Goal: Find specific fact

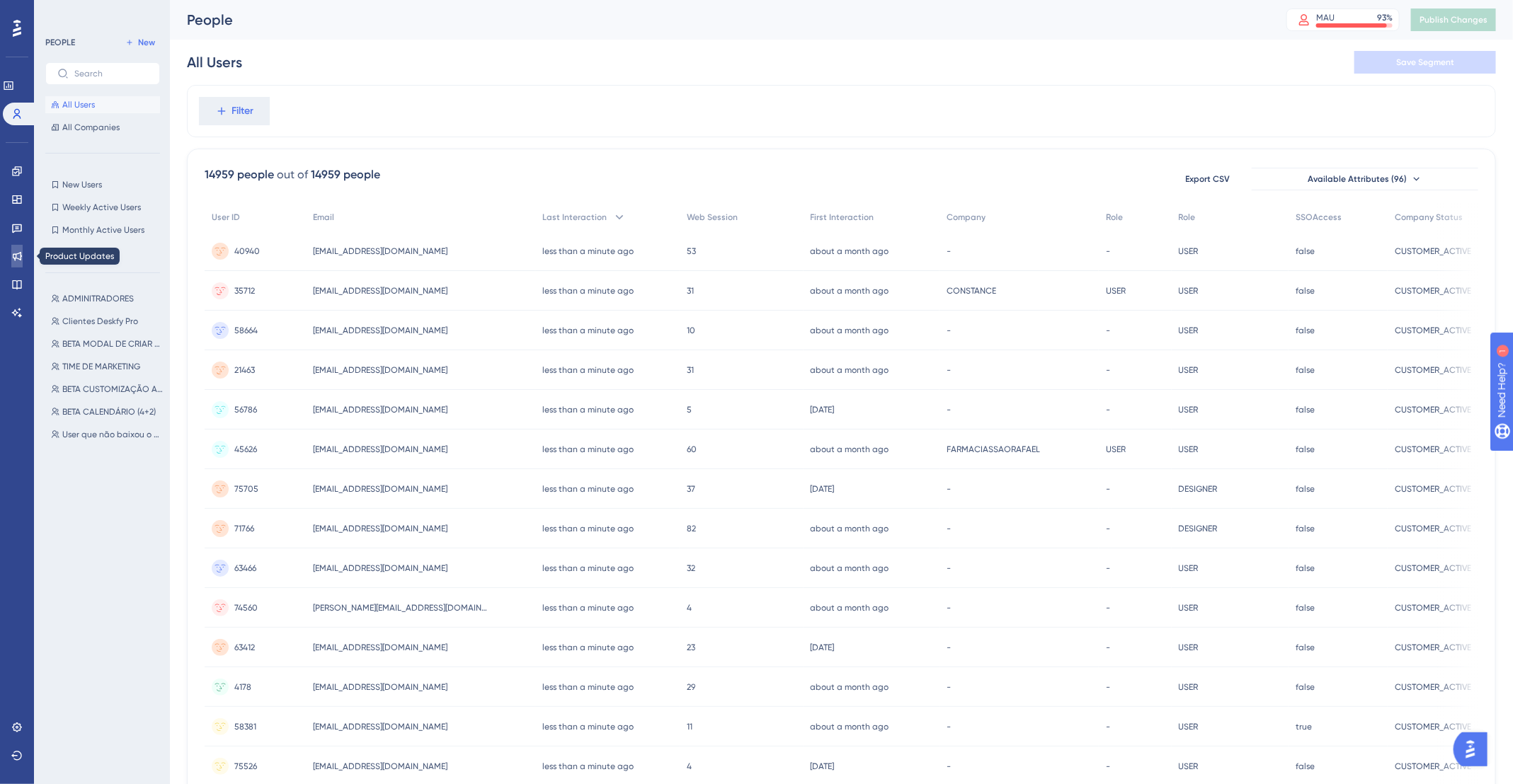
click at [21, 261] on icon at bounding box center [17, 257] width 12 height 12
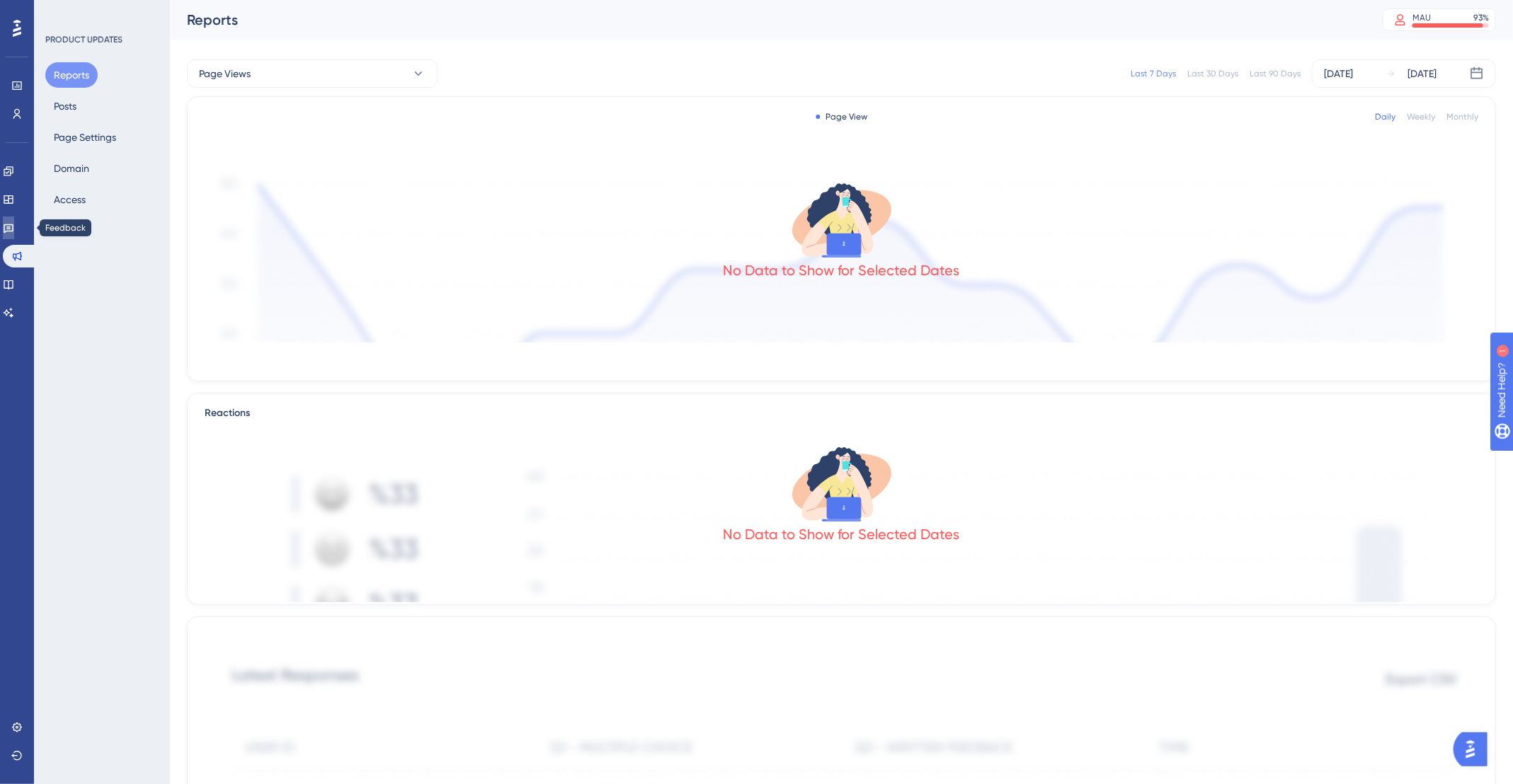
click at [9, 228] on link at bounding box center [9, 228] width 12 height 22
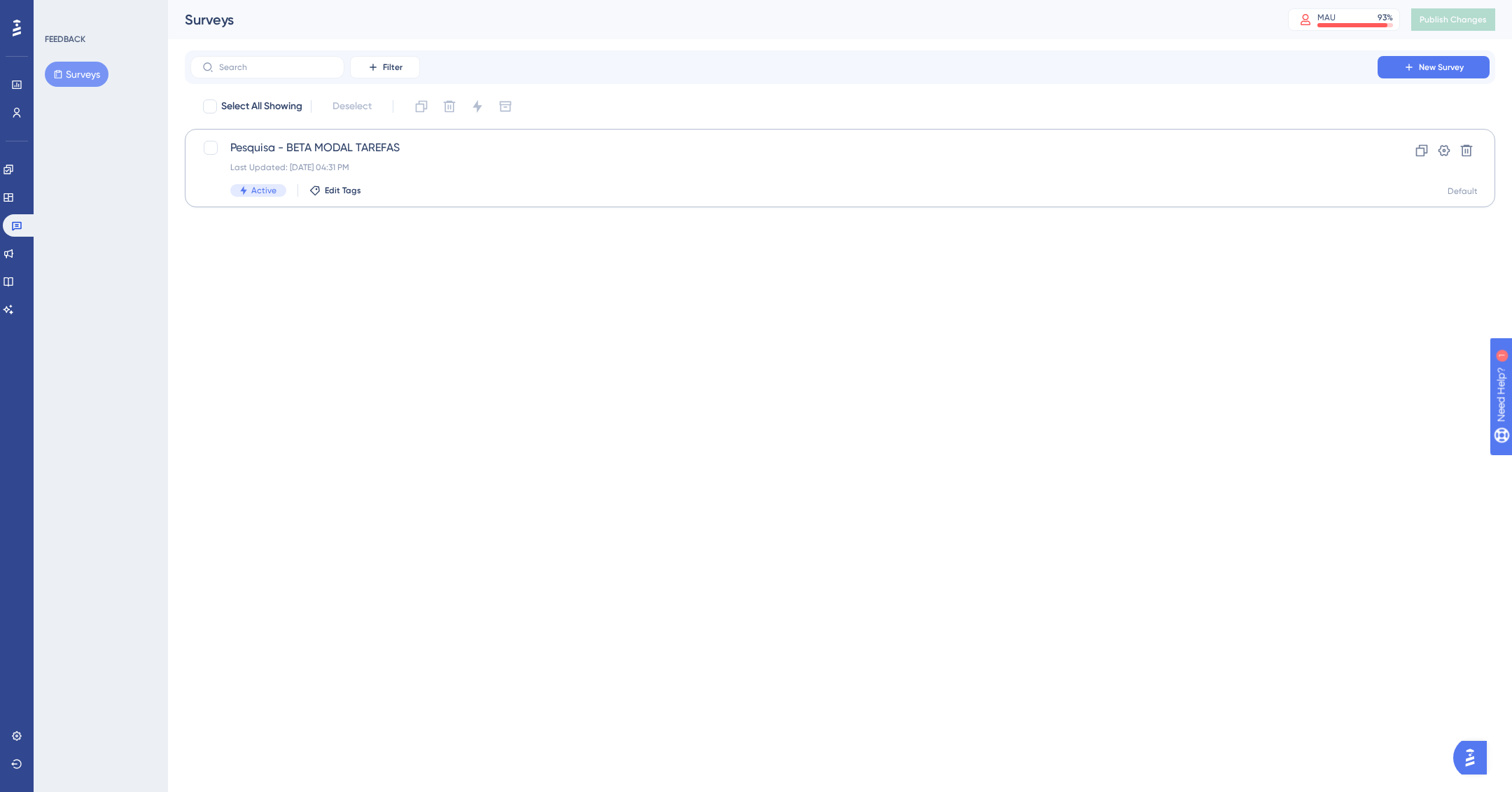
click at [617, 160] on div "✨ Save My Spot!✨" at bounding box center [757, 374] width 1512 height 792
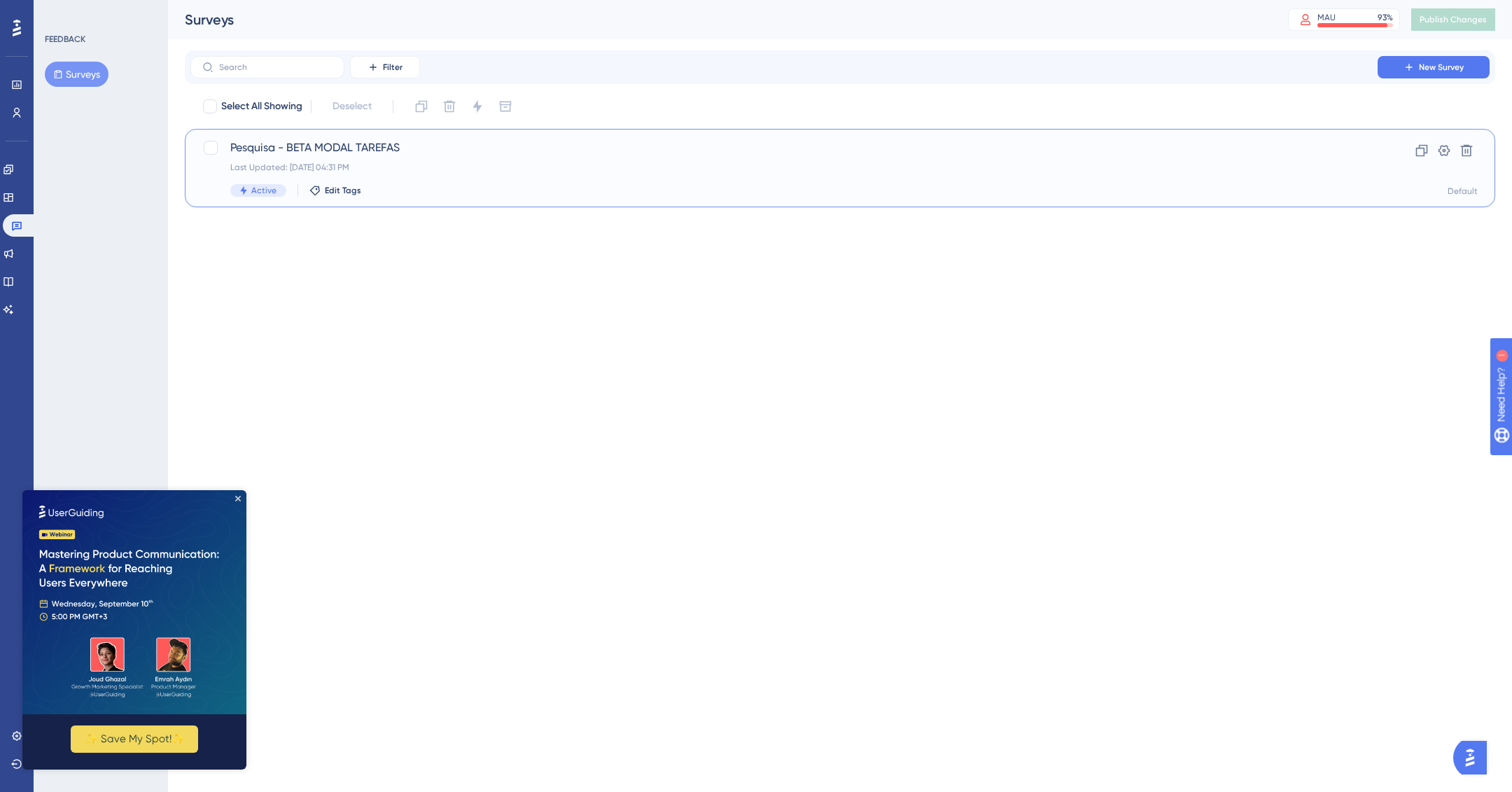
click at [455, 153] on span "Pesquisa - BETA MODAL TAREFAS" at bounding box center [784, 148] width 1107 height 17
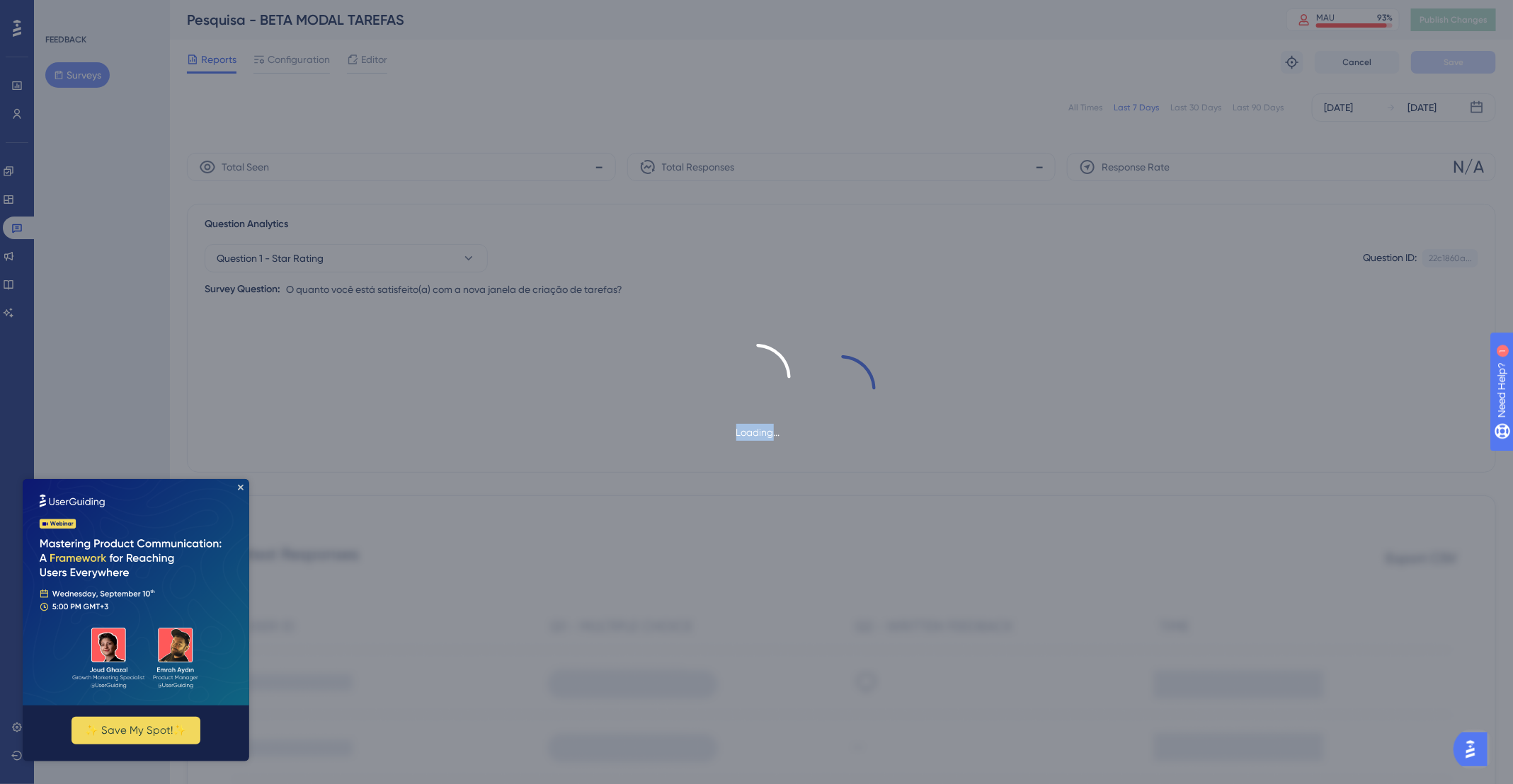
click at [461, 154] on div "Loading..." at bounding box center [756, 392] width 1513 height 784
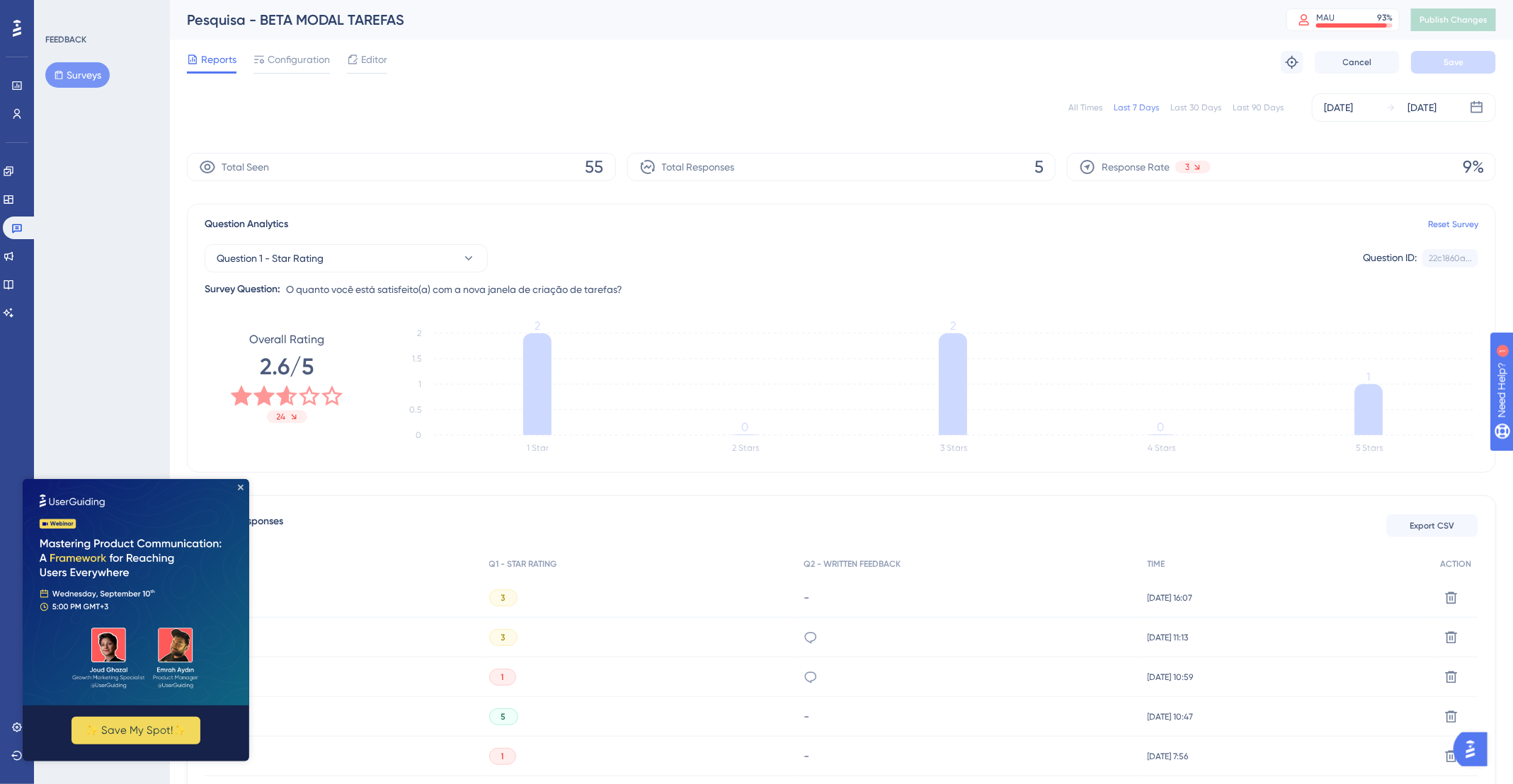
click at [1088, 106] on div "All Times" at bounding box center [1085, 107] width 34 height 12
click at [804, 674] on icon at bounding box center [811, 677] width 14 height 14
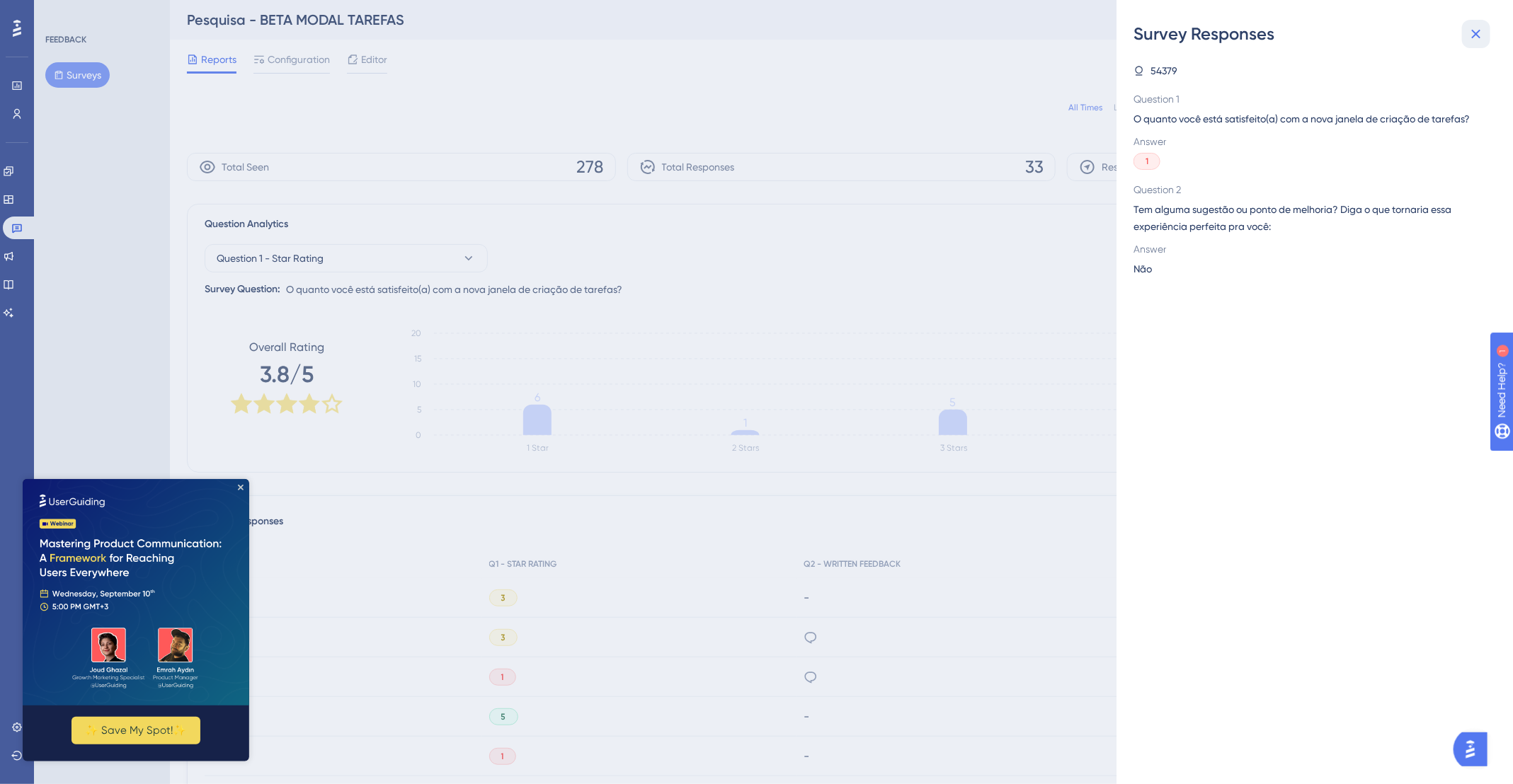
drag, startPoint x: 1471, startPoint y: 42, endPoint x: 1029, endPoint y: 316, distance: 520.0
click at [1470, 42] on icon at bounding box center [1476, 34] width 17 height 17
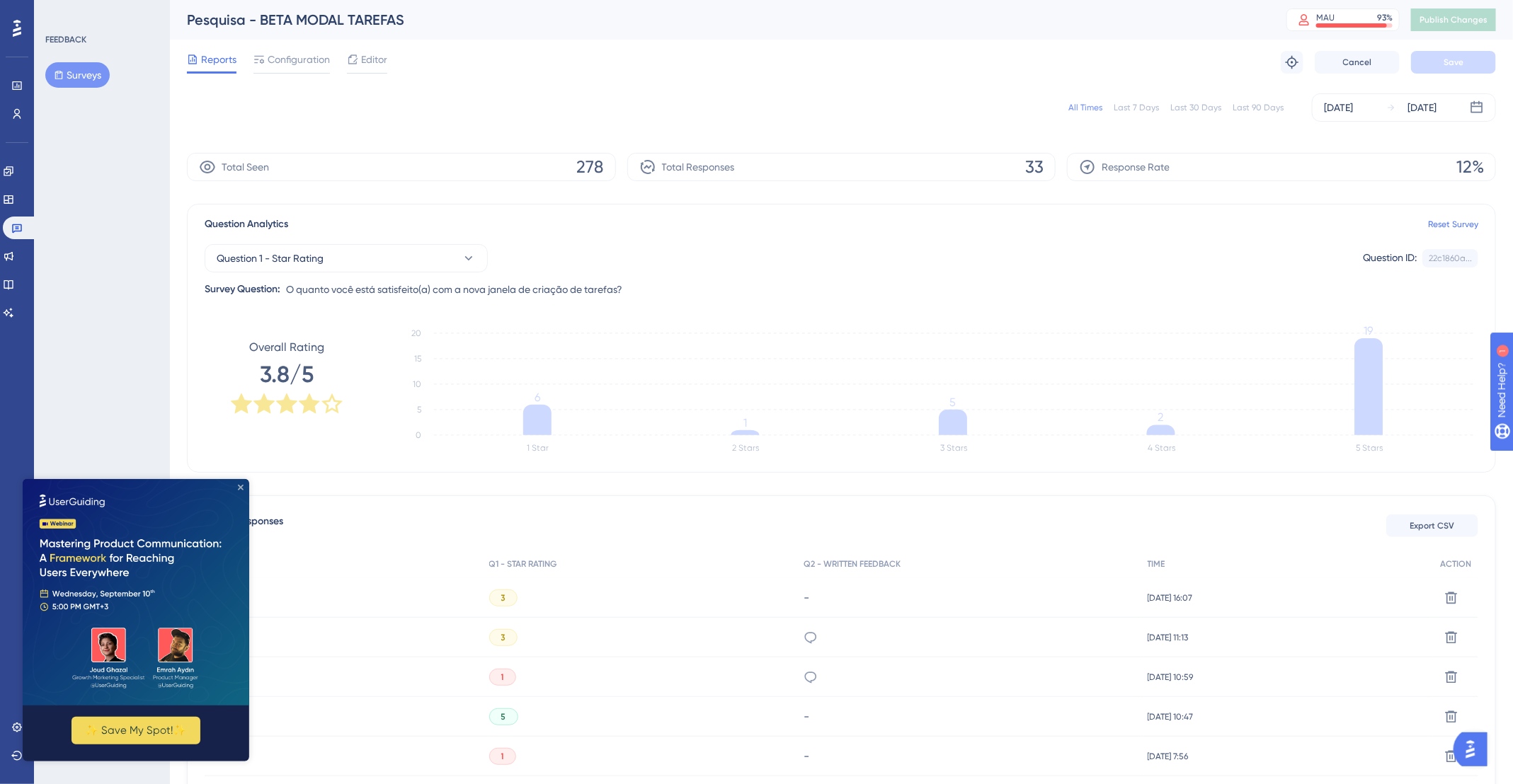
click at [241, 486] on icon "Close Preview" at bounding box center [241, 487] width 6 height 6
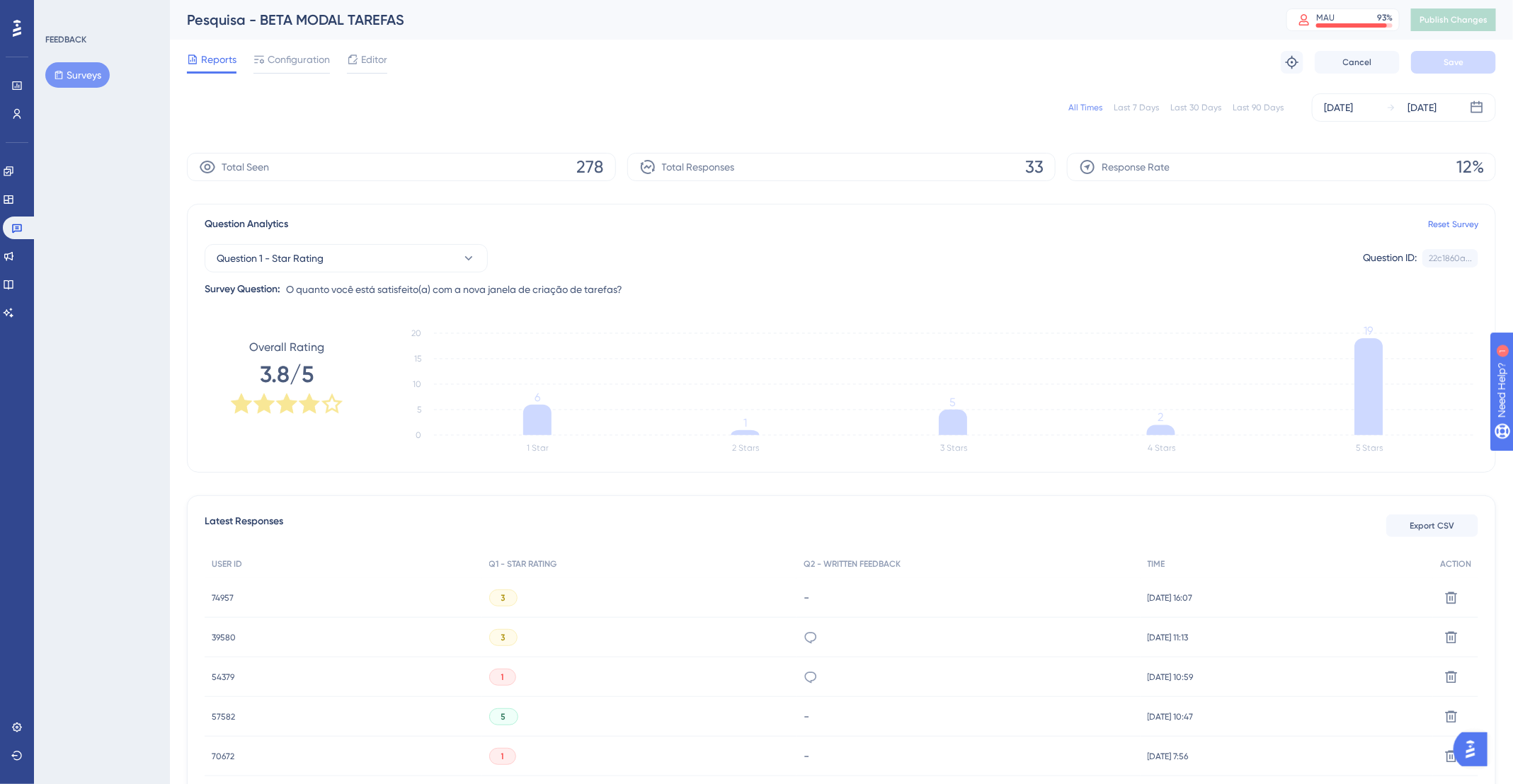
click at [216, 595] on span "74957" at bounding box center [223, 598] width 22 height 12
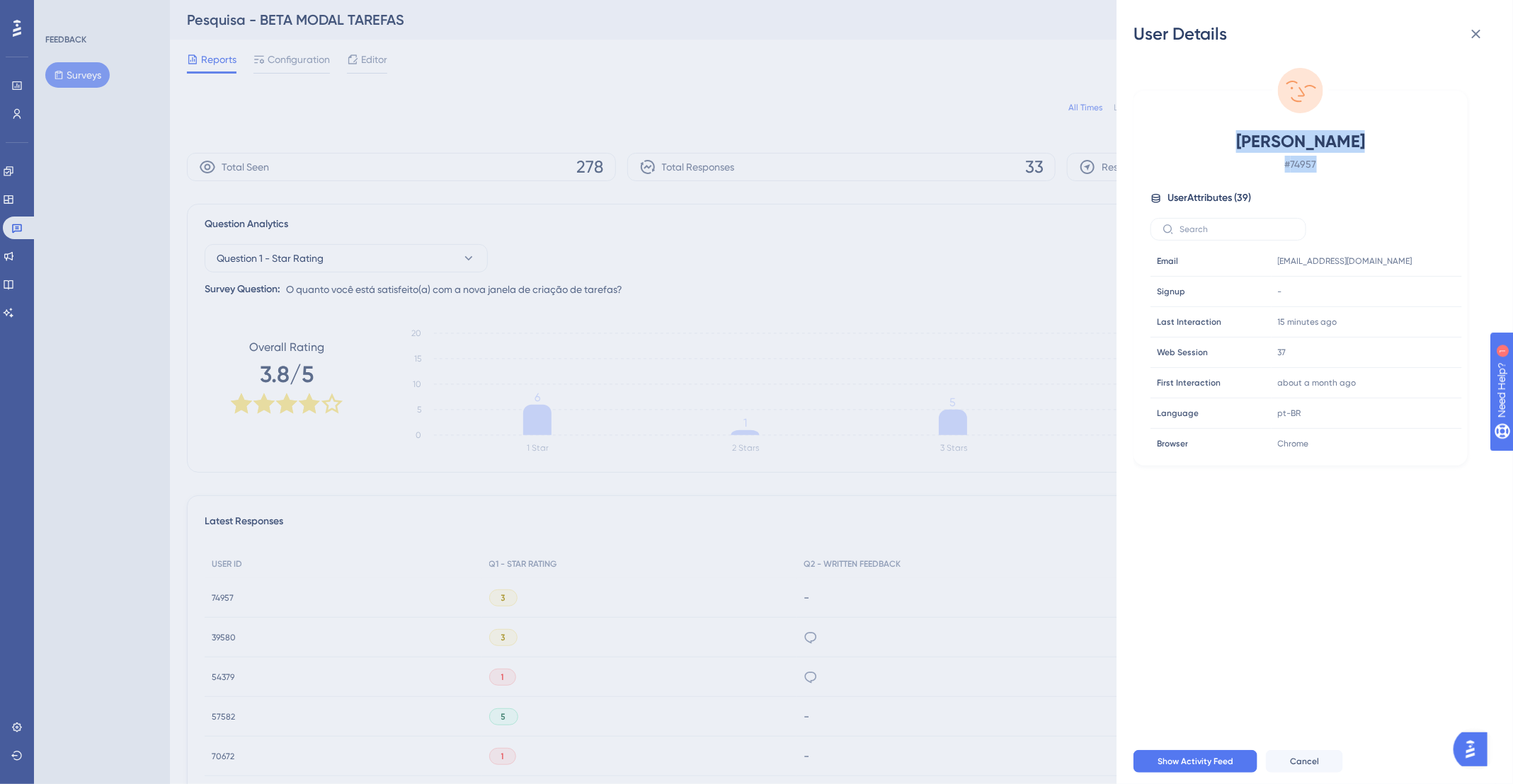
drag, startPoint x: 1253, startPoint y: 146, endPoint x: 1353, endPoint y: 159, distance: 100.8
click at [1353, 159] on div "[PERSON_NAME] # 74957" at bounding box center [1300, 151] width 300 height 43
copy div "[PERSON_NAME] # 74957"
click at [224, 639] on div "User Details [PERSON_NAME] # 74957 User Attributes ( 39 ) Email Email [EMAIL_AD…" at bounding box center [756, 392] width 1513 height 784
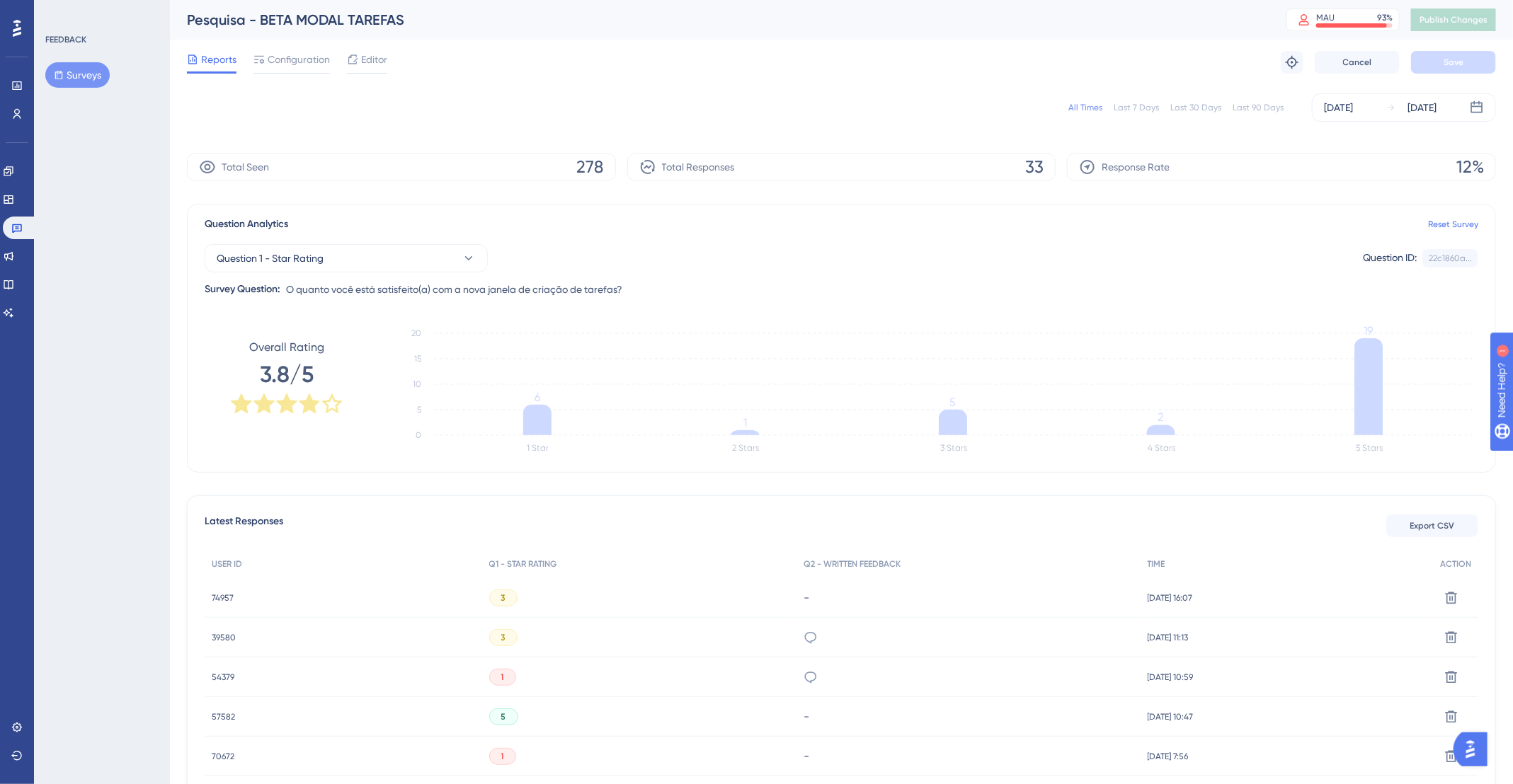
click at [221, 638] on span "39580" at bounding box center [223, 638] width 24 height 12
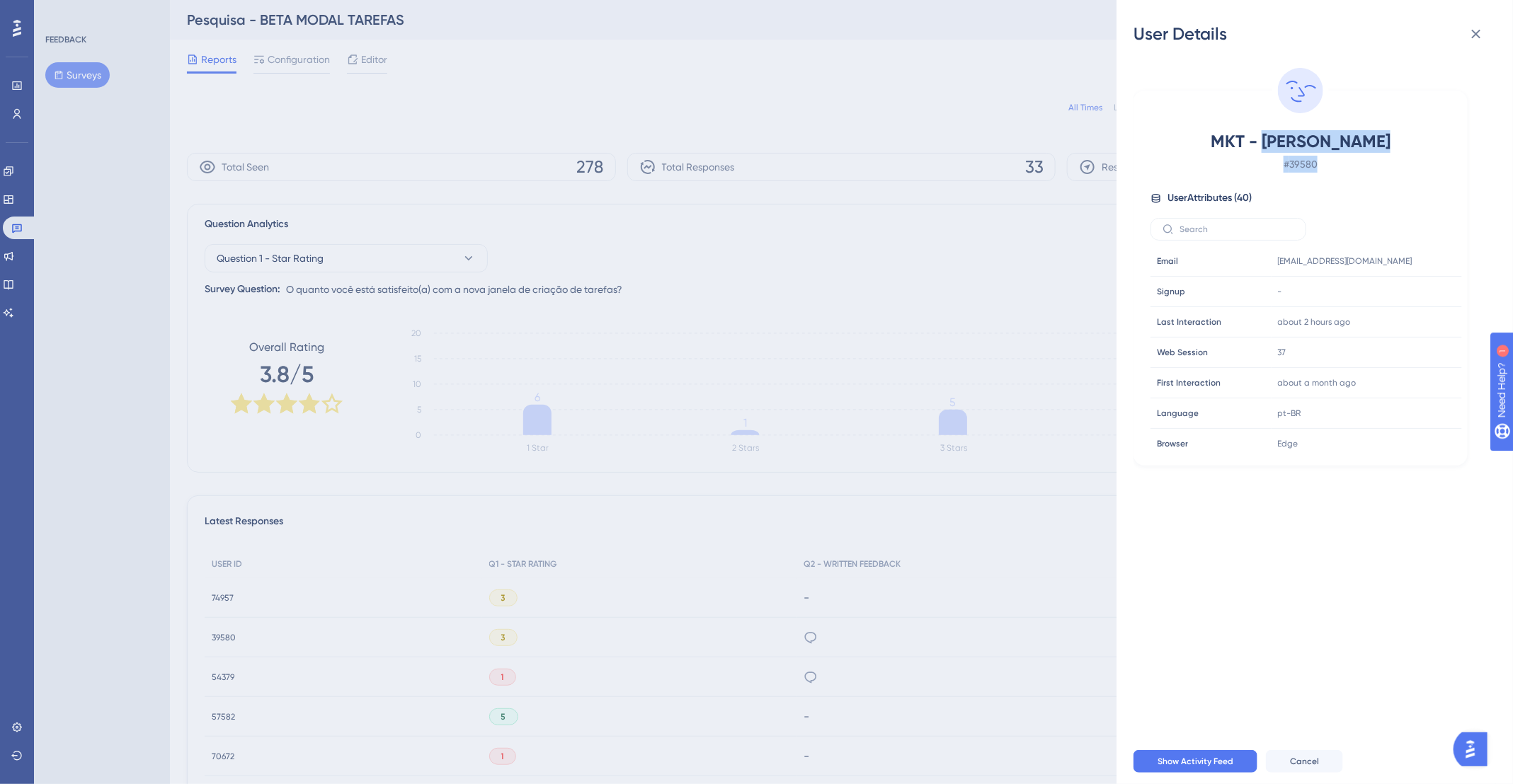
drag, startPoint x: 1272, startPoint y: 140, endPoint x: 1375, endPoint y: 176, distance: 109.1
click at [1375, 176] on div "MKT - [PERSON_NAME] # 39580 User Attributes ( 40 ) Email Email [EMAIL_ADDRESS][…" at bounding box center [1300, 293] width 323 height 324
copy div "[PERSON_NAME] # 39580"
click at [1472, 30] on icon at bounding box center [1476, 34] width 17 height 17
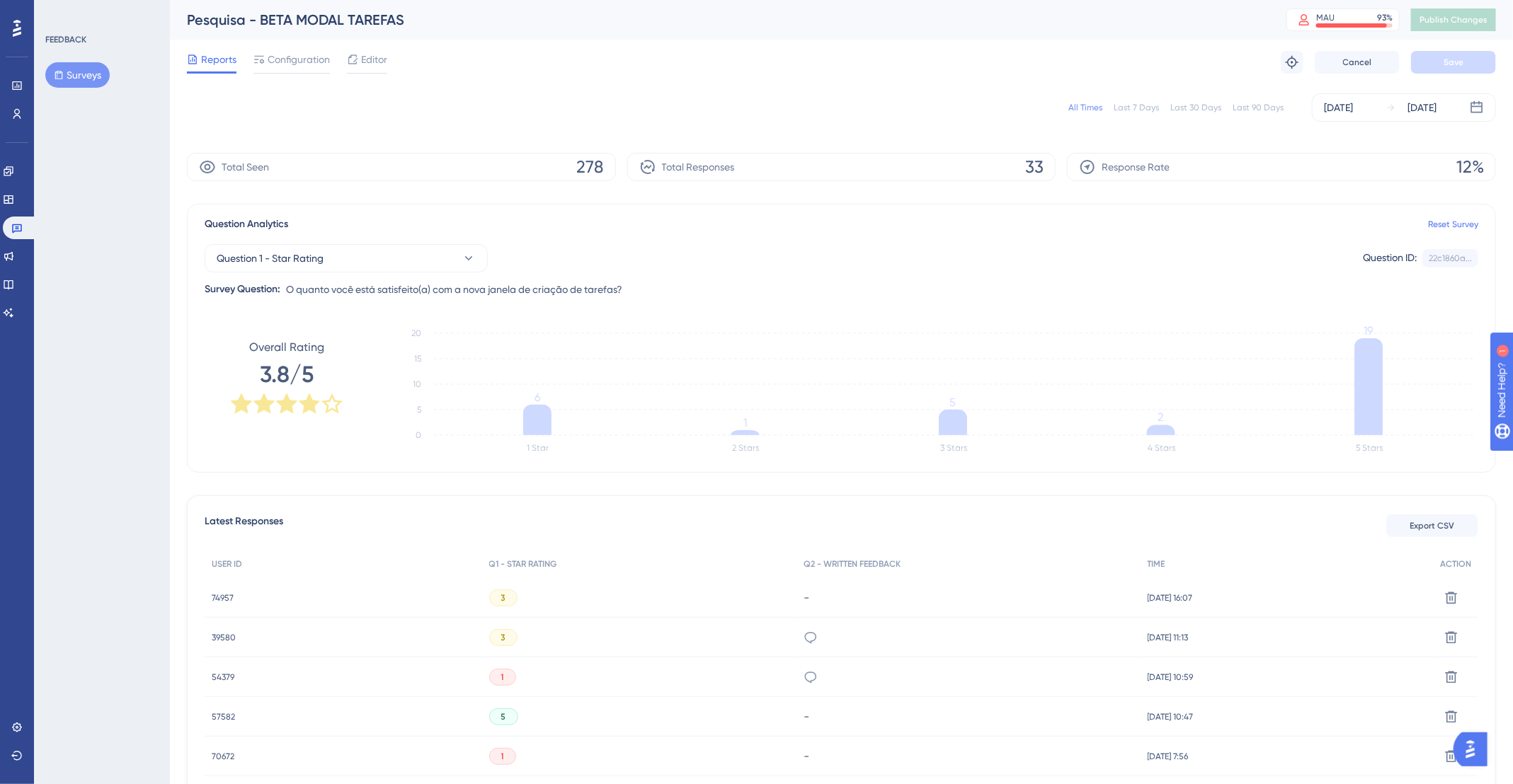
click at [225, 592] on span "74957" at bounding box center [223, 598] width 22 height 12
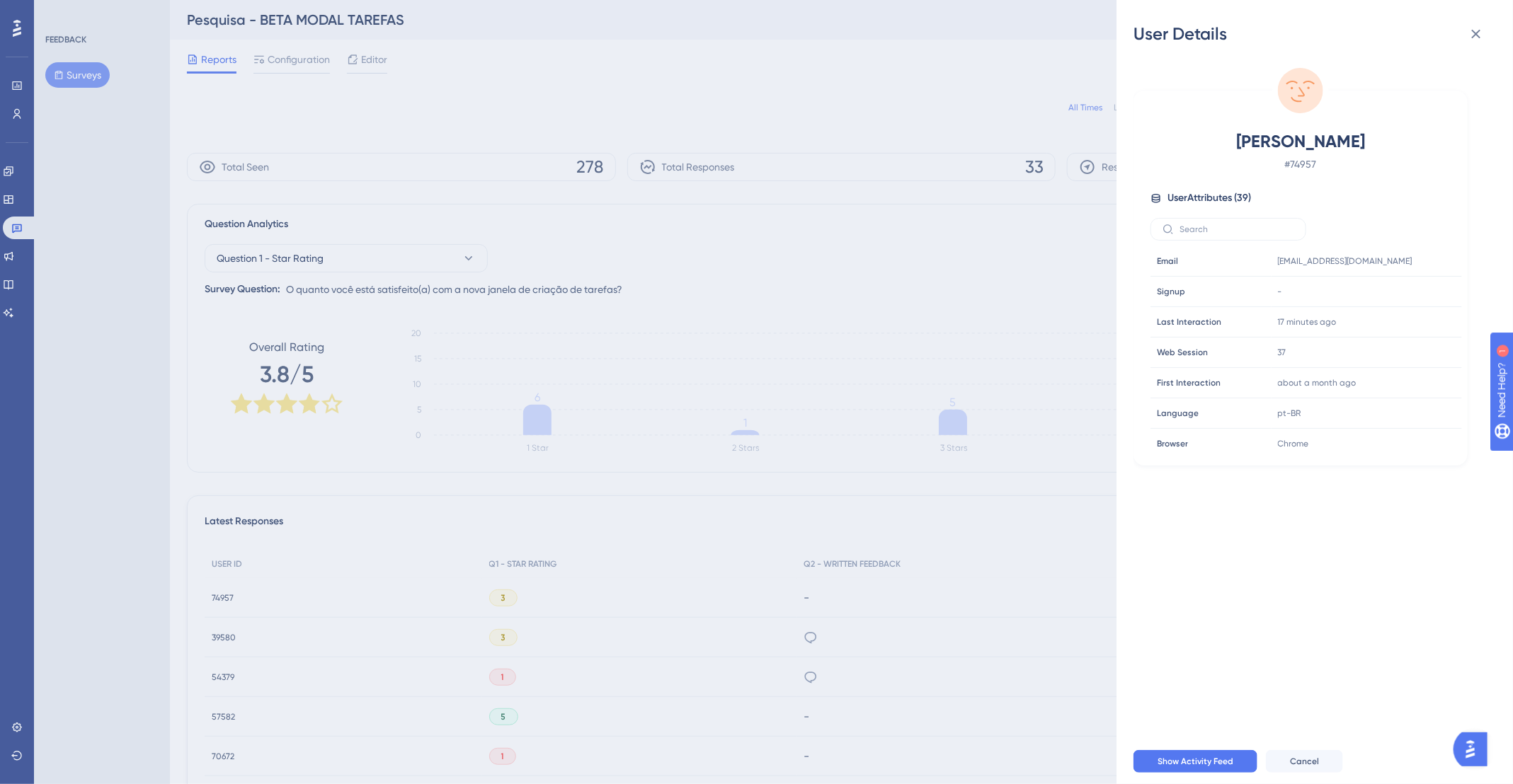
click at [220, 643] on div "User Details [PERSON_NAME] # 74957 User Attributes ( 39 ) Email Email [EMAIL_AD…" at bounding box center [756, 392] width 1513 height 784
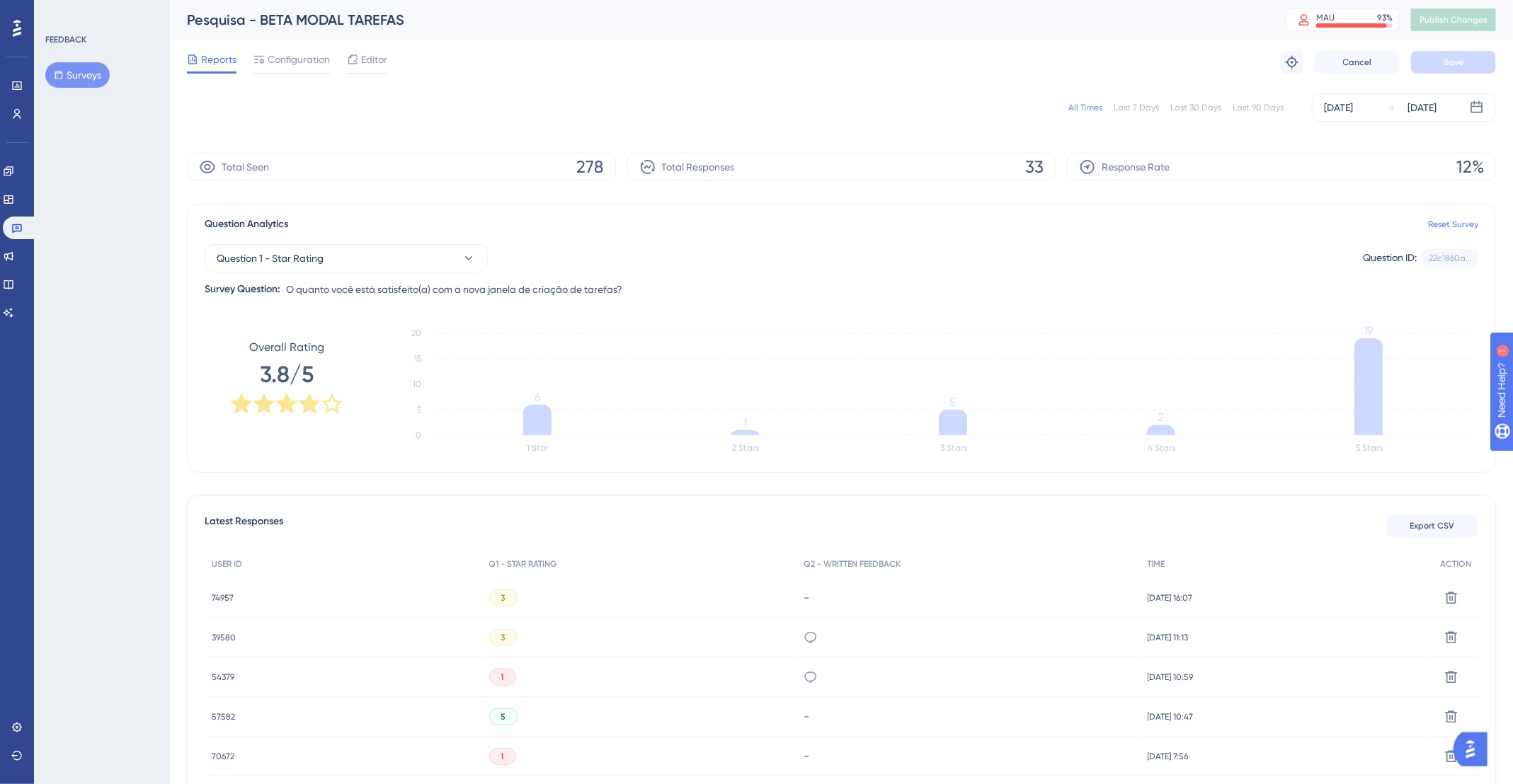
click at [221, 636] on span "39580" at bounding box center [223, 638] width 24 height 12
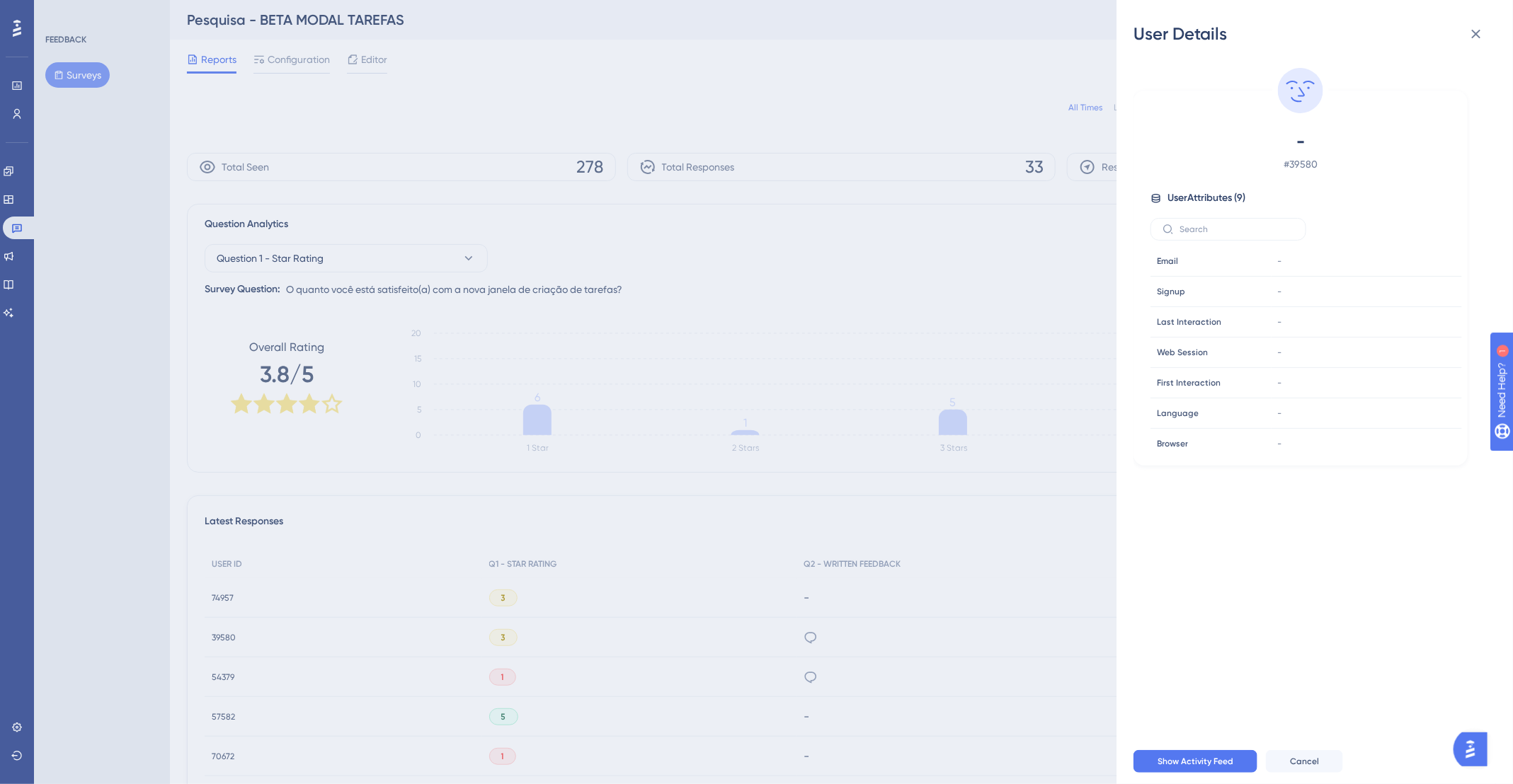
click at [217, 648] on div "User Details - # 39580 User Attributes ( 9 ) Email Email - Signup Signup - Last…" at bounding box center [756, 392] width 1513 height 784
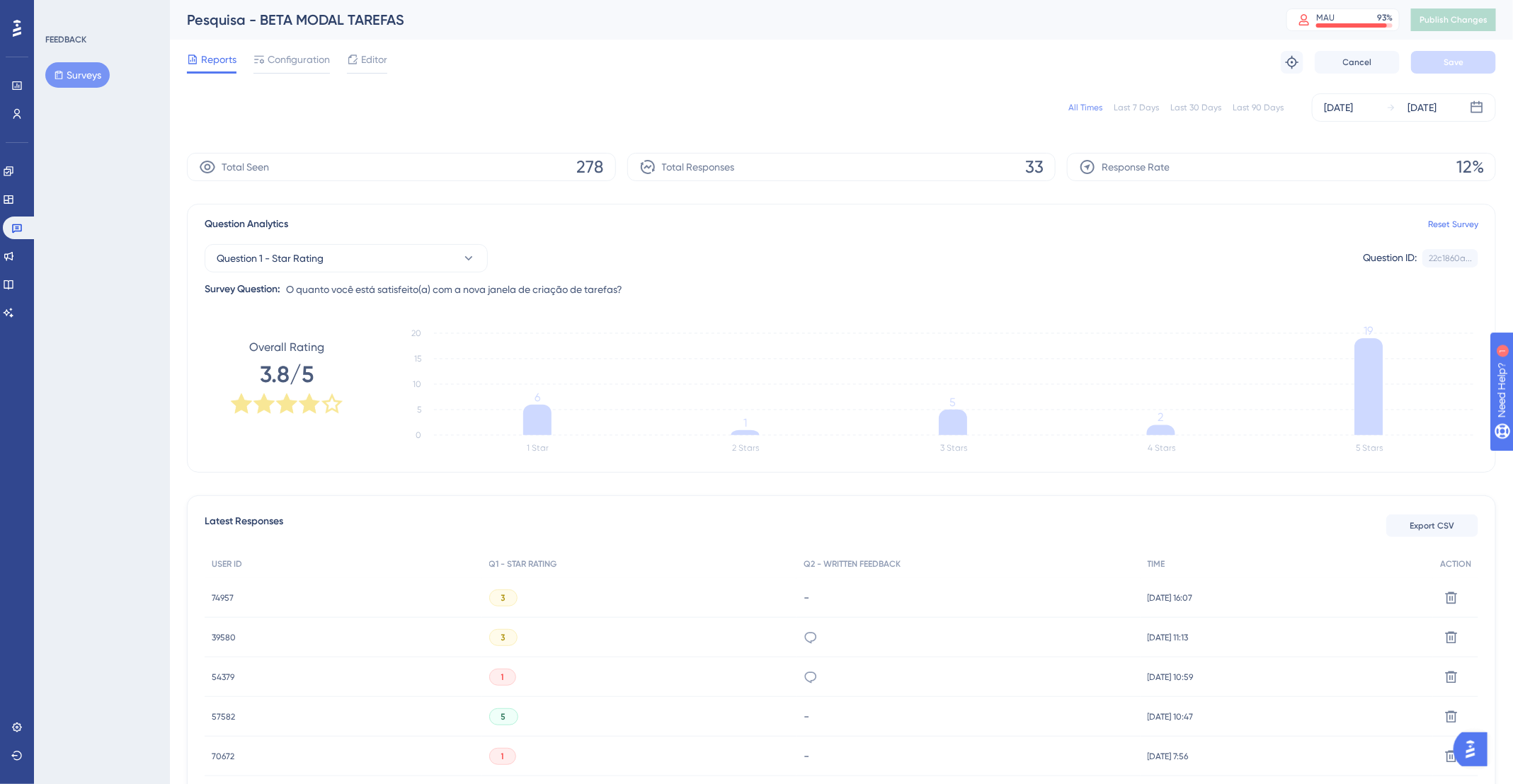
click at [221, 640] on span "39580" at bounding box center [223, 638] width 24 height 12
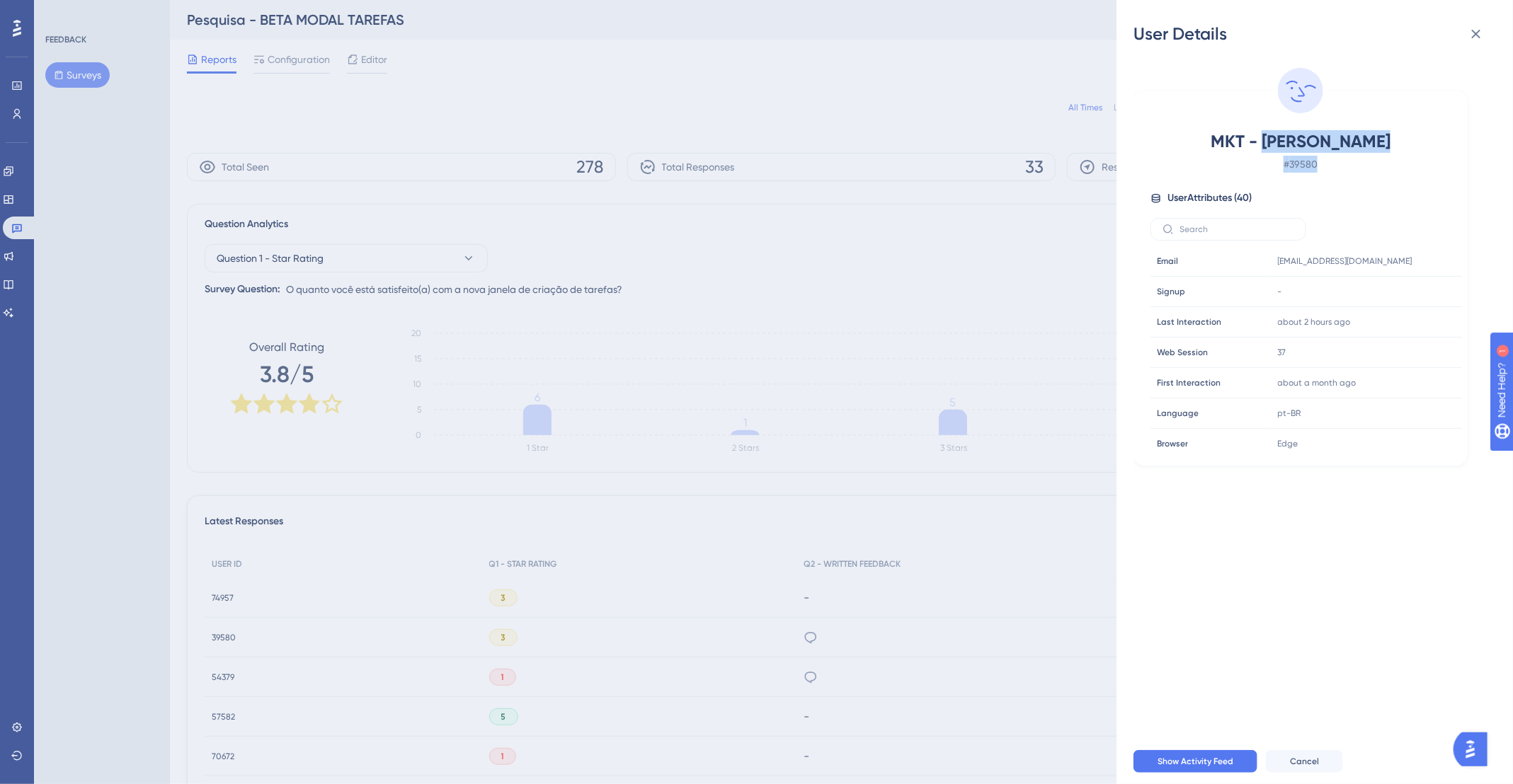
drag, startPoint x: 1274, startPoint y: 139, endPoint x: 1323, endPoint y: 164, distance: 55.0
click at [1323, 164] on div "MKT - [PERSON_NAME] # 39580" at bounding box center [1300, 151] width 300 height 43
copy div "[PERSON_NAME] # 39580"
click at [1472, 41] on icon at bounding box center [1476, 34] width 17 height 17
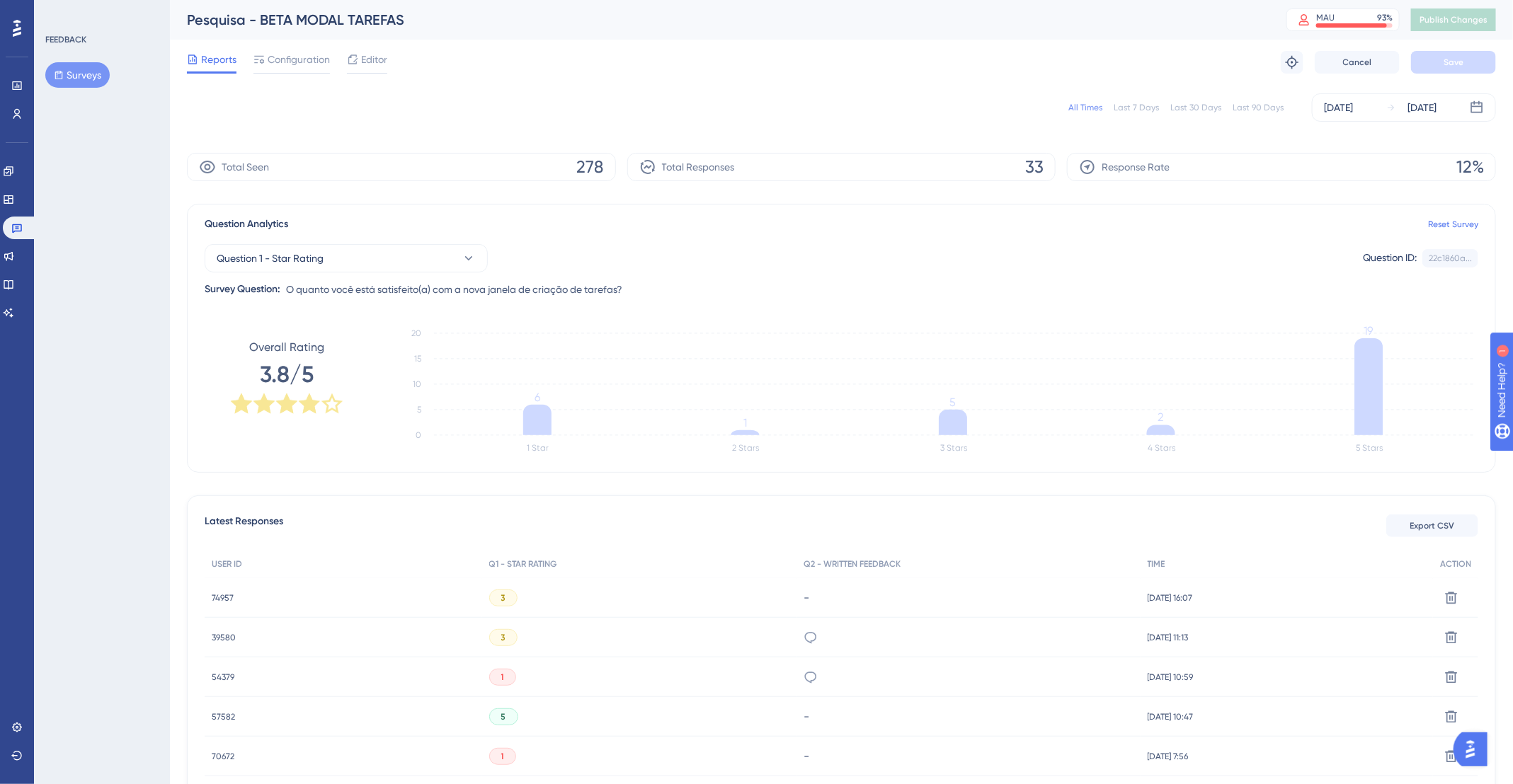
click at [226, 672] on span "54379" at bounding box center [223, 677] width 22 height 12
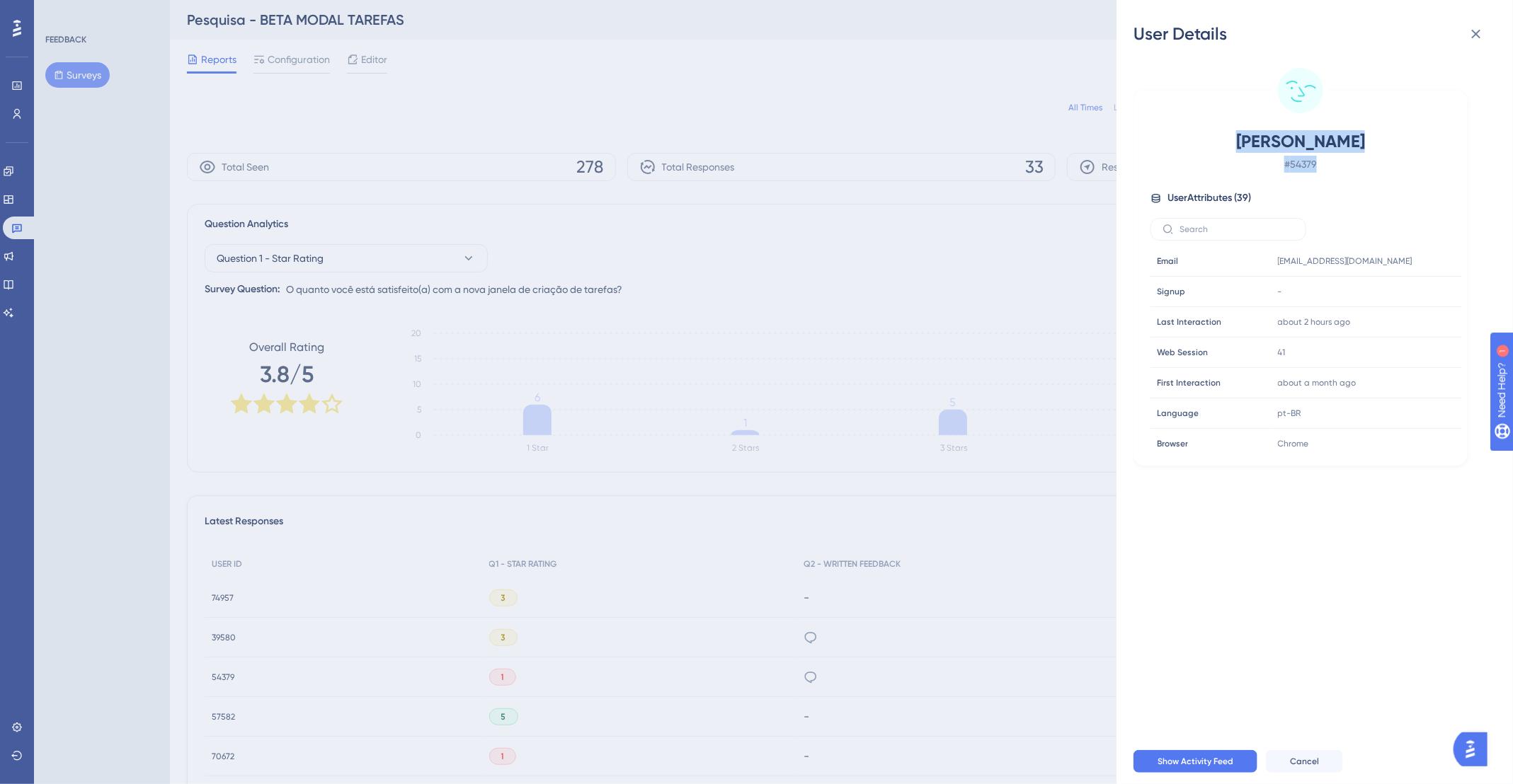
drag, startPoint x: 1237, startPoint y: 142, endPoint x: 1352, endPoint y: 172, distance: 118.8
click at [1352, 172] on div "[PERSON_NAME] # 54379" at bounding box center [1300, 151] width 300 height 43
copy div "[PERSON_NAME] # 54379"
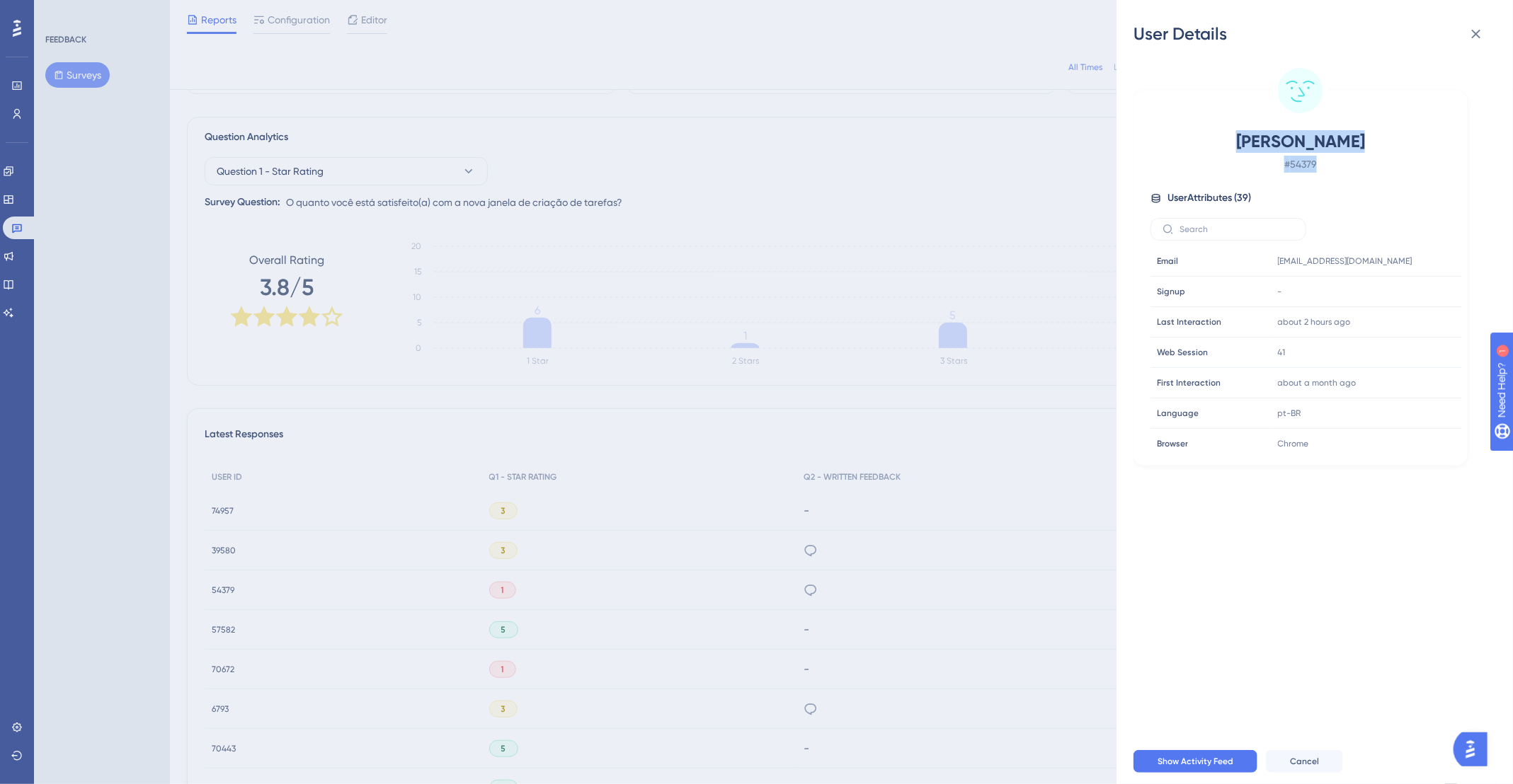
scroll to position [107, 0]
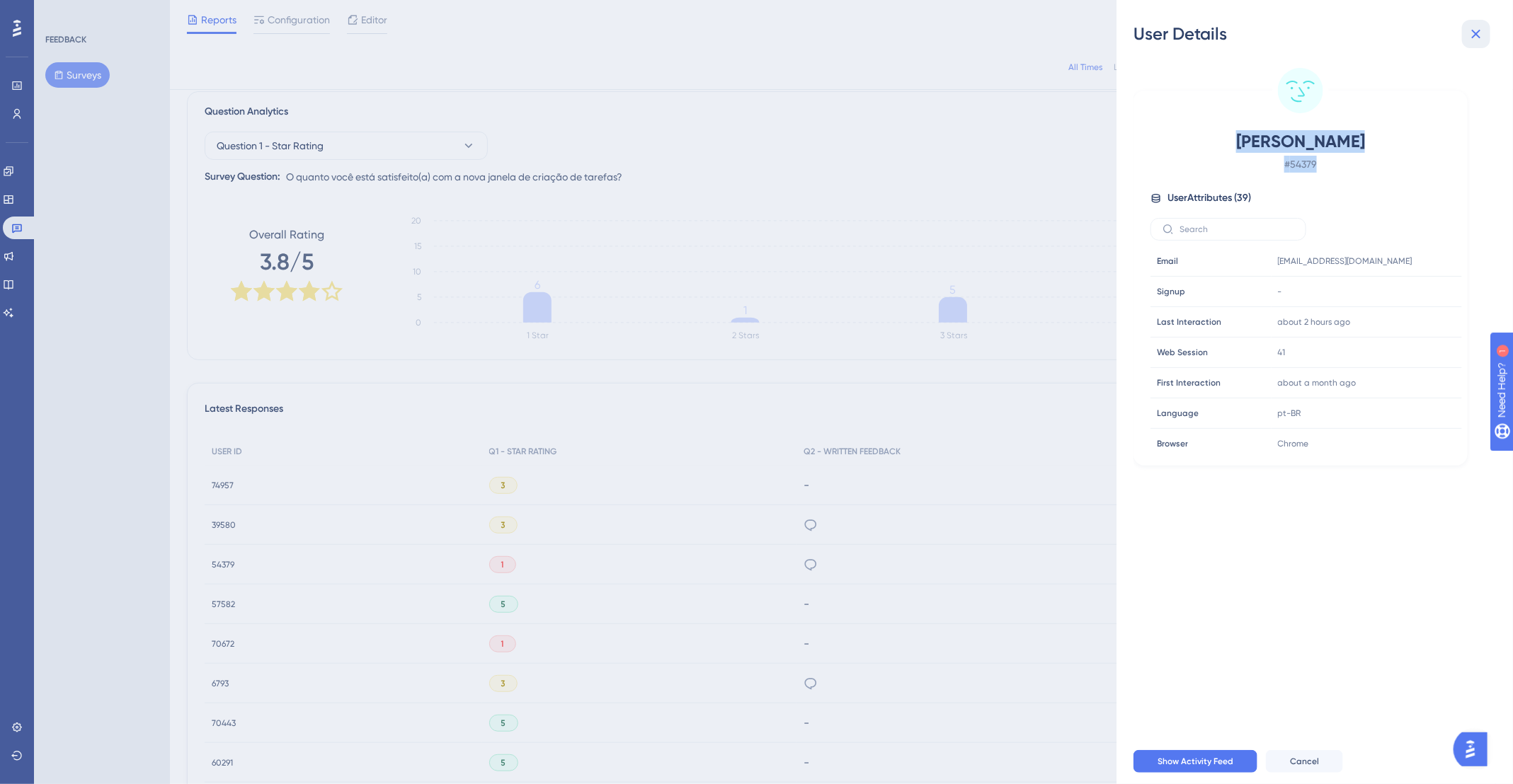
drag, startPoint x: 1473, startPoint y: 37, endPoint x: 1414, endPoint y: 94, distance: 82.0
click at [1473, 39] on icon at bounding box center [1476, 34] width 17 height 17
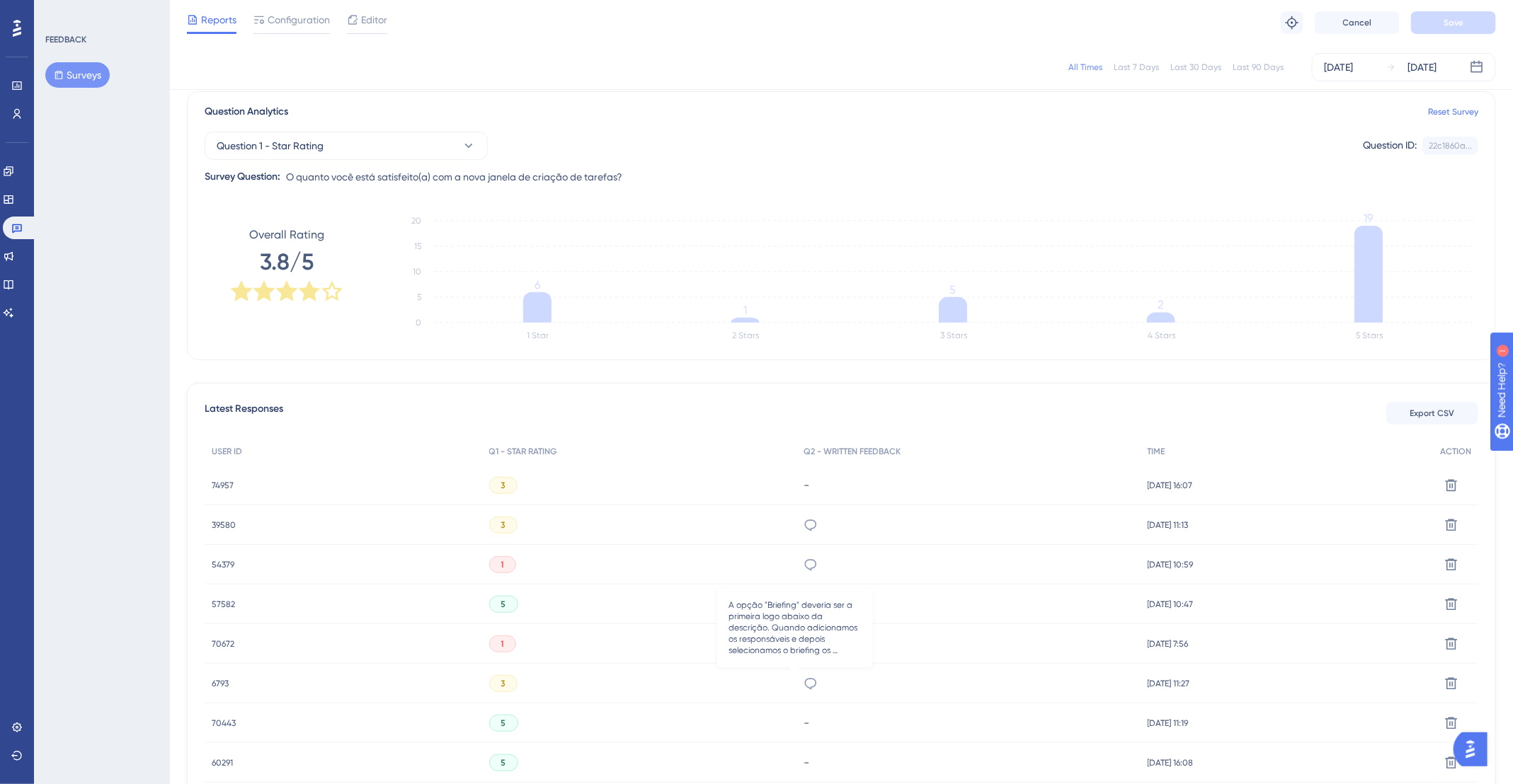
click at [805, 678] on icon at bounding box center [811, 684] width 12 height 12
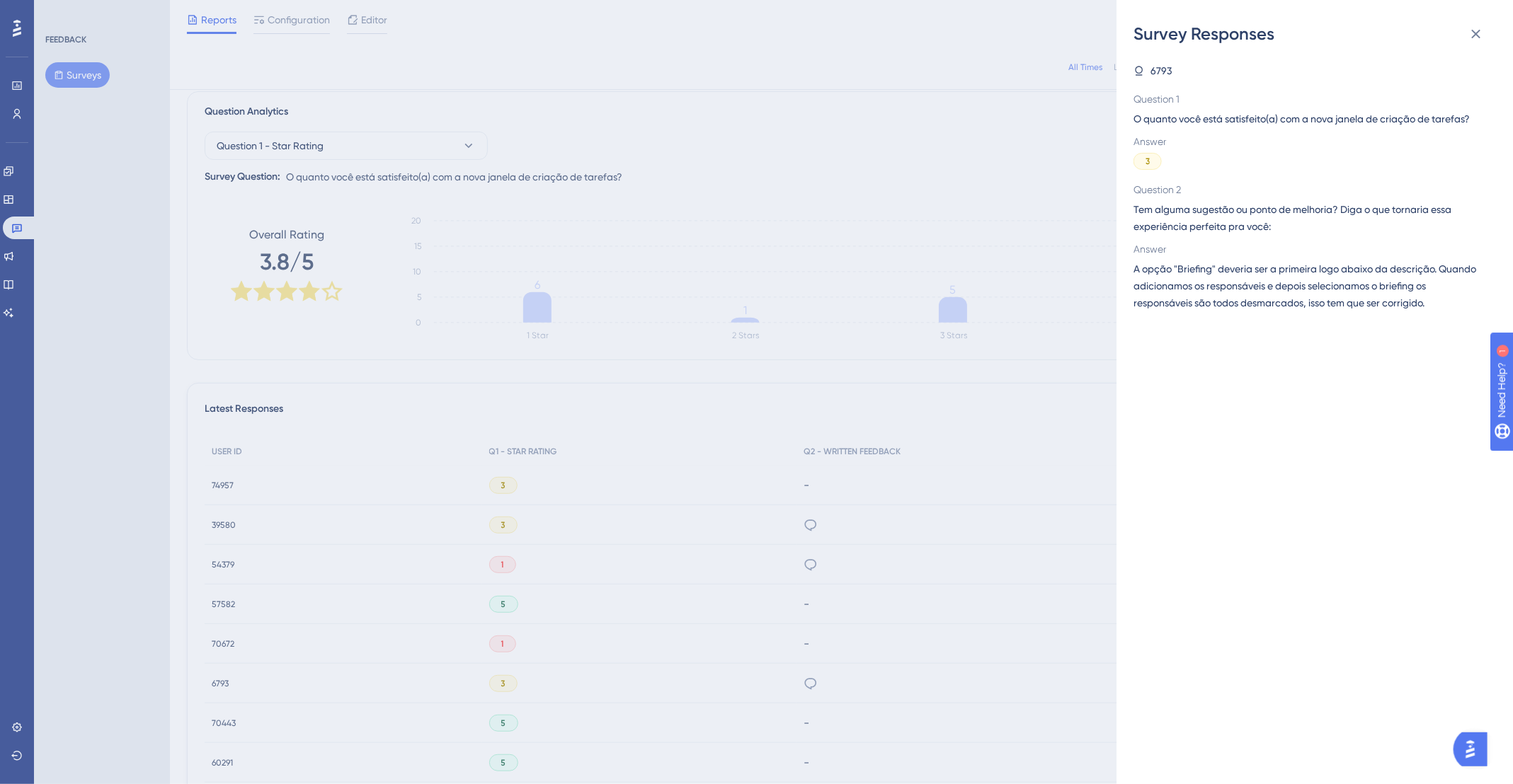
click at [792, 678] on div "Survey Responses 6793 Question 1 O quanto você está satisfeito(a) com a nova ja…" at bounding box center [756, 392] width 1513 height 784
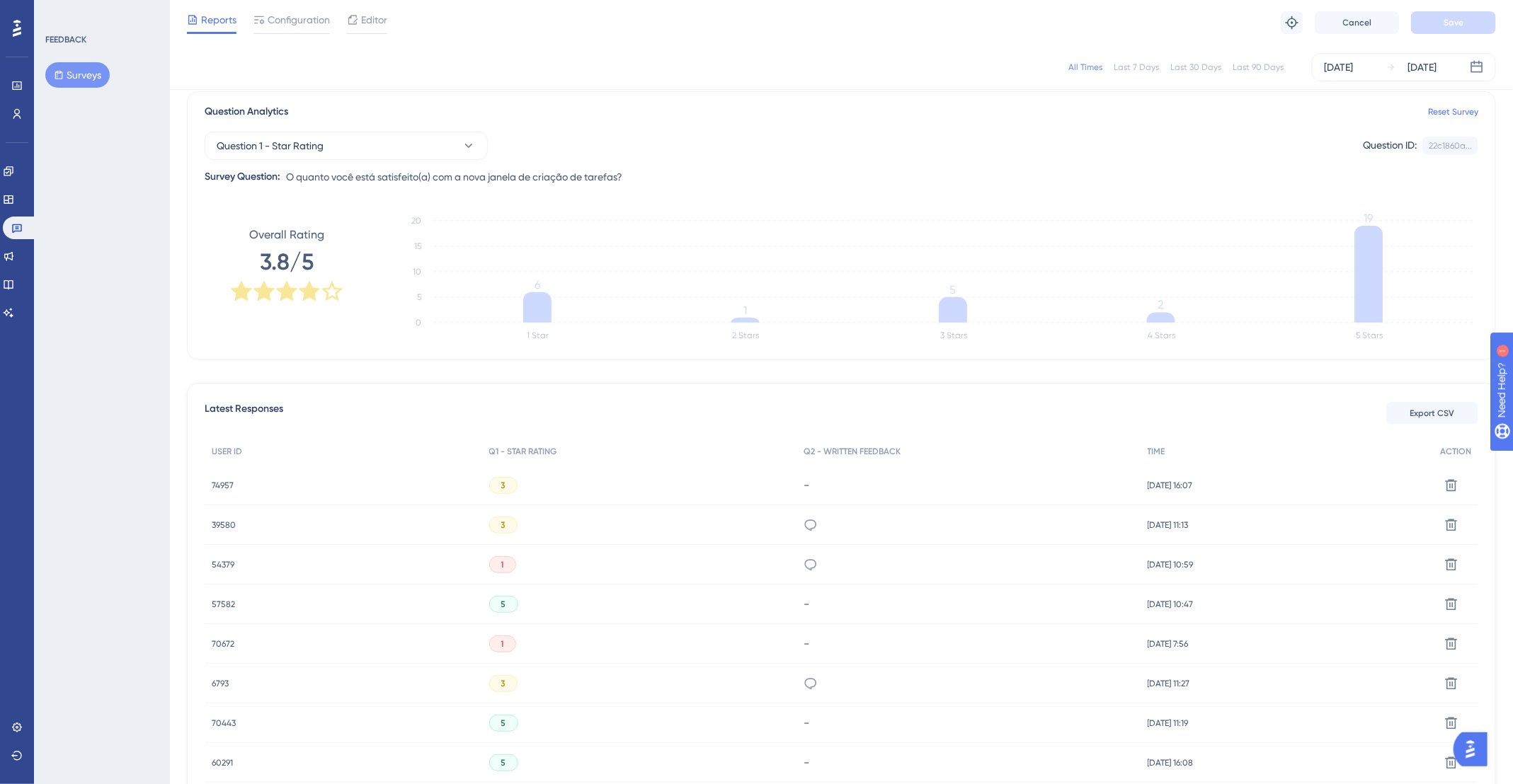
click at [212, 561] on span "54379" at bounding box center [223, 565] width 22 height 12
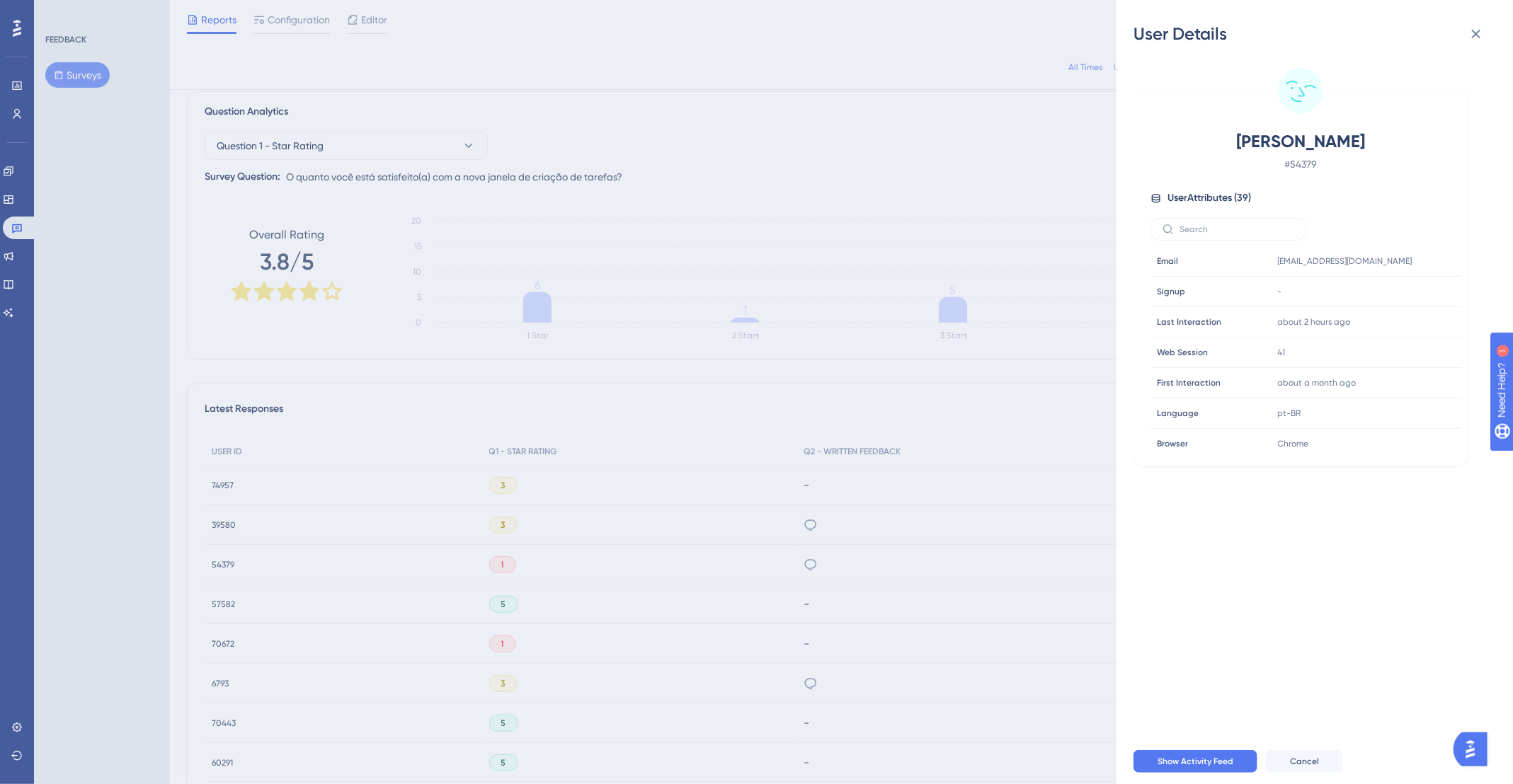
drag, startPoint x: 1331, startPoint y: 258, endPoint x: 1300, endPoint y: 213, distance: 54.6
click at [1299, 214] on div "Letícia Valente # 54379 User Attributes ( 39 ) Email Email [EMAIL_ADDRESS][DOMA…" at bounding box center [1300, 293] width 323 height 324
drag, startPoint x: 1321, startPoint y: 255, endPoint x: 1352, endPoint y: 270, distance: 34.4
click at [1352, 270] on div "[EMAIL_ADDRESS][DOMAIN_NAME] Copy [EMAIL_ADDRESS][DOMAIN_NAME]" at bounding box center [1349, 261] width 153 height 28
drag, startPoint x: 223, startPoint y: 535, endPoint x: 220, endPoint y: 524, distance: 11.4
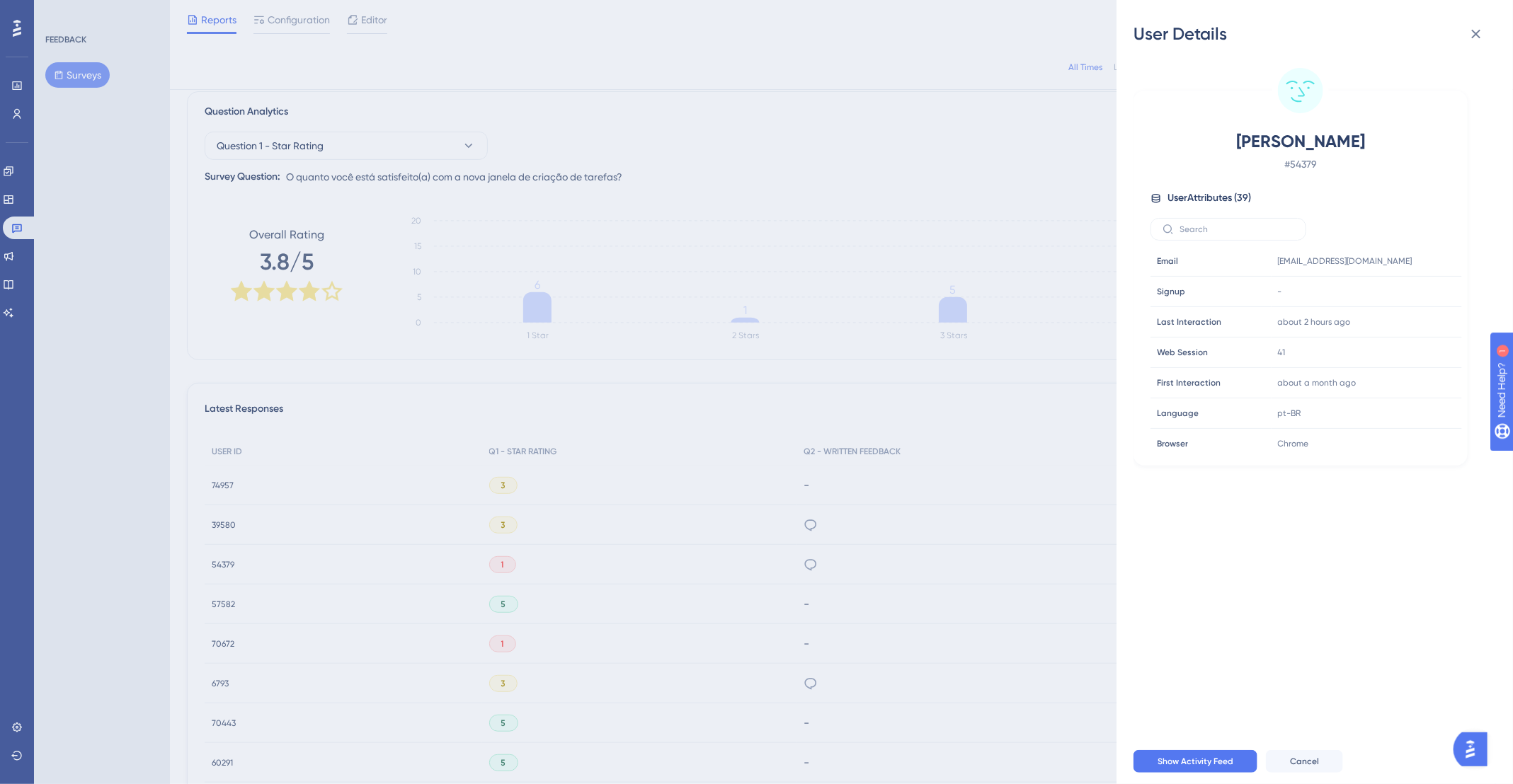
click at [223, 535] on div "User Details Letícia Valente # 54379 User Attributes ( 39 ) Email Email [EMAIL_…" at bounding box center [756, 392] width 1513 height 784
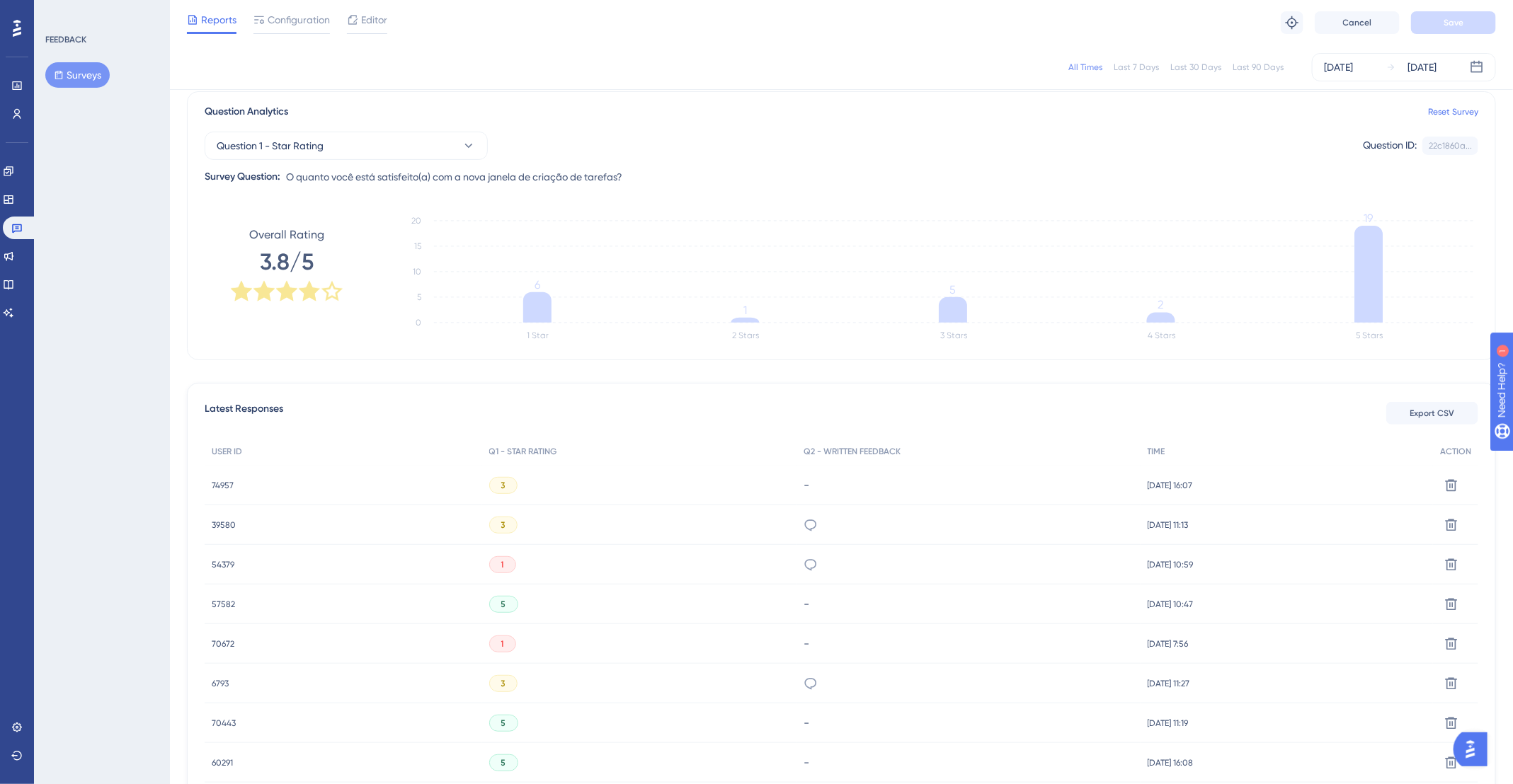
click at [219, 523] on span "39580" at bounding box center [223, 525] width 24 height 12
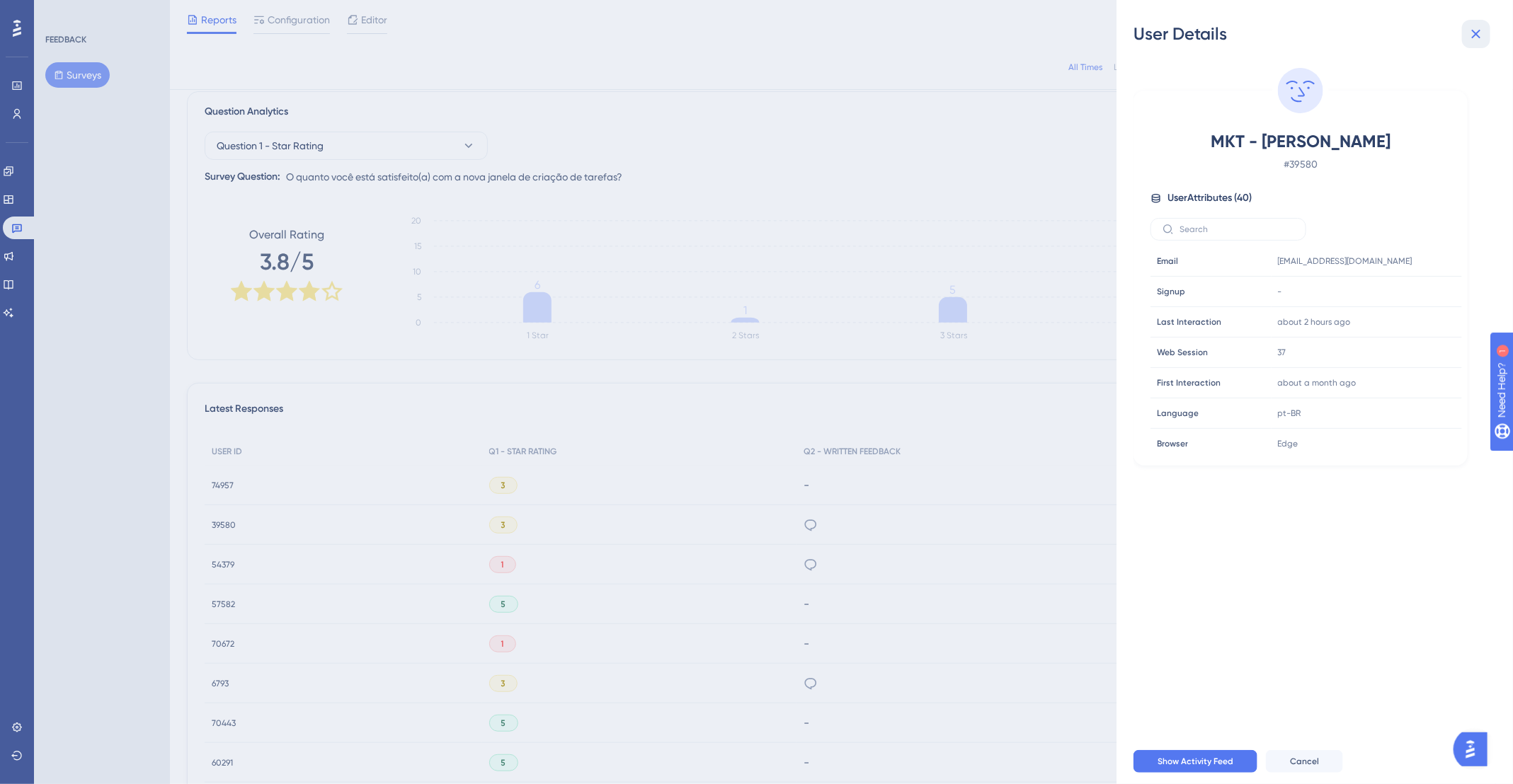
click at [1471, 26] on icon at bounding box center [1476, 34] width 17 height 17
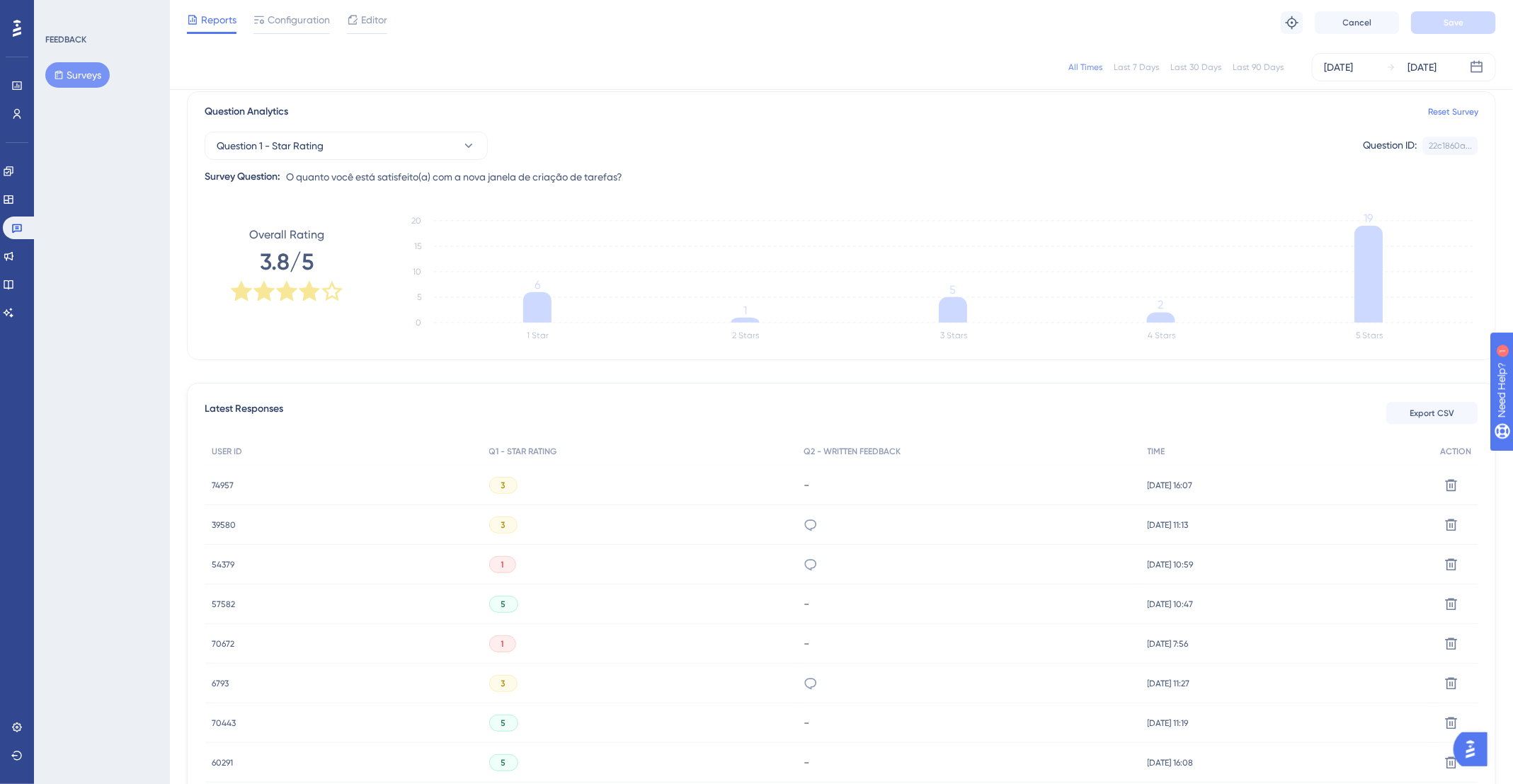
click at [1090, 71] on div "All Times" at bounding box center [1085, 67] width 34 height 12
click at [1342, 69] on div "[DATE]" at bounding box center [1339, 68] width 29 height 17
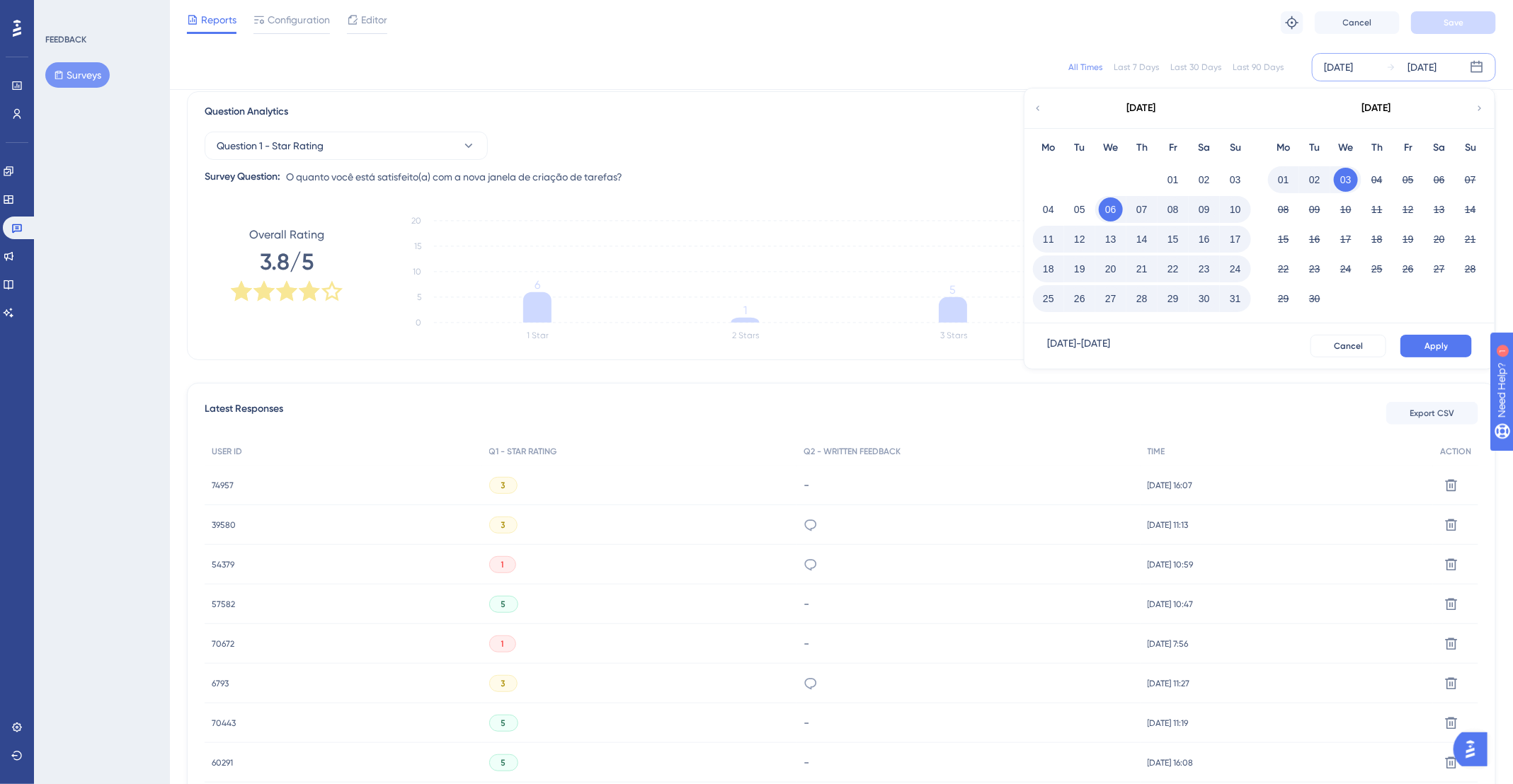
click at [1095, 70] on div "All Times" at bounding box center [1085, 67] width 34 height 12
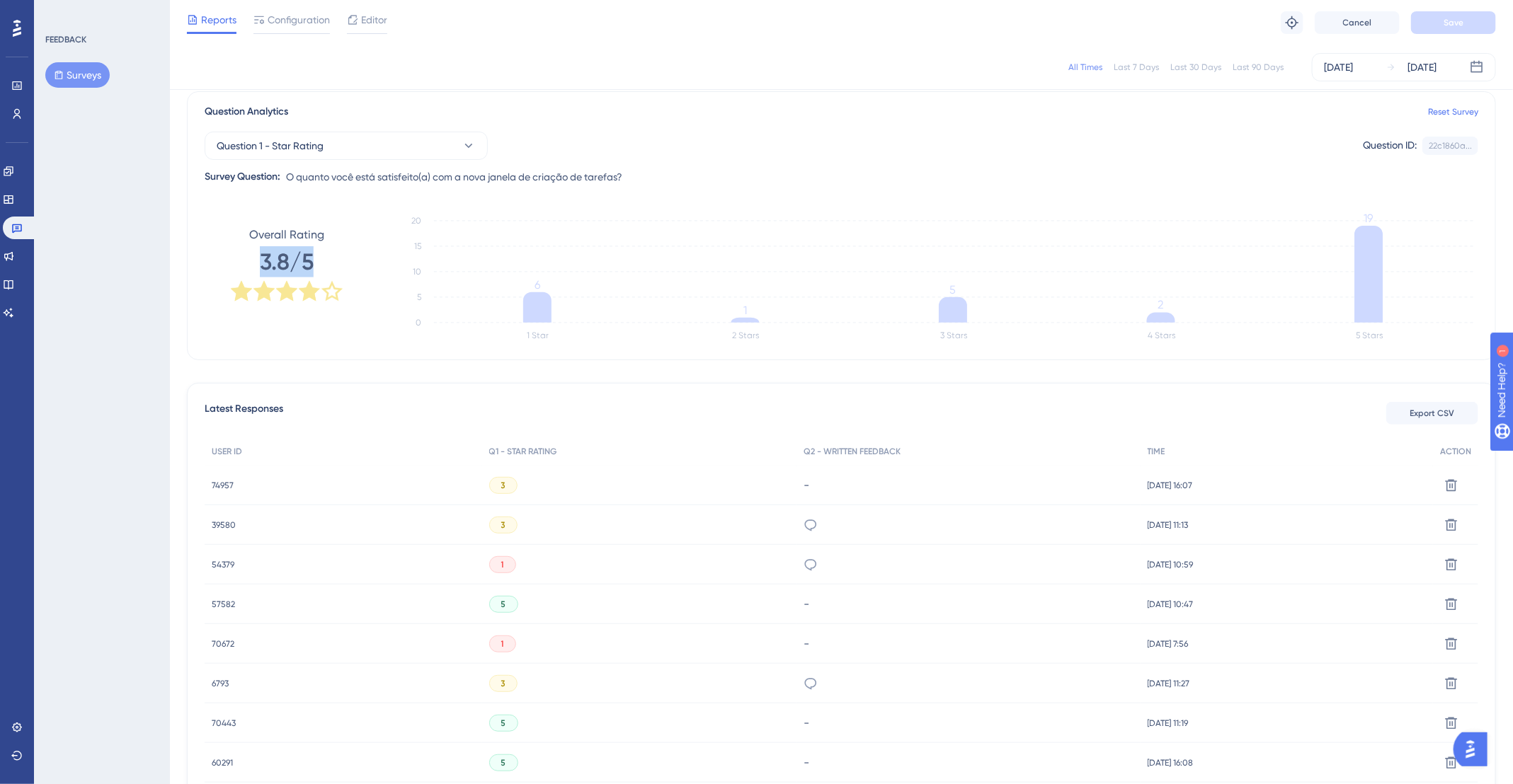
drag, startPoint x: 248, startPoint y: 249, endPoint x: 360, endPoint y: 263, distance: 112.9
click at [360, 263] on div "Overall Rating 3.8/5" at bounding box center [287, 264] width 164 height 113
copy div "3.8/5"
